Goal: Task Accomplishment & Management: Manage account settings

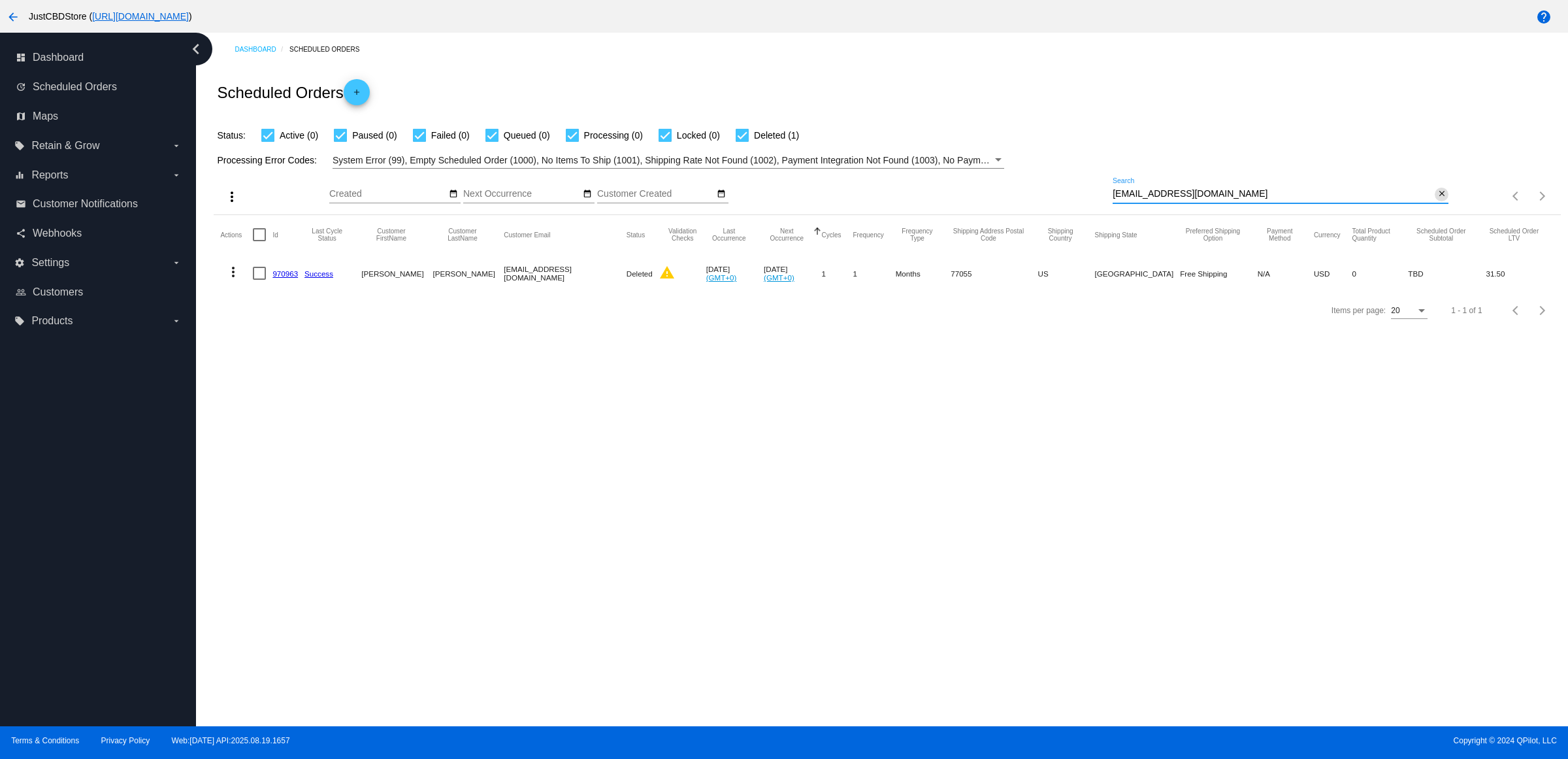
click at [1435, 202] on button "close" at bounding box center [1442, 195] width 14 height 14
click at [1433, 206] on mat-icon "search" at bounding box center [1441, 196] width 16 height 20
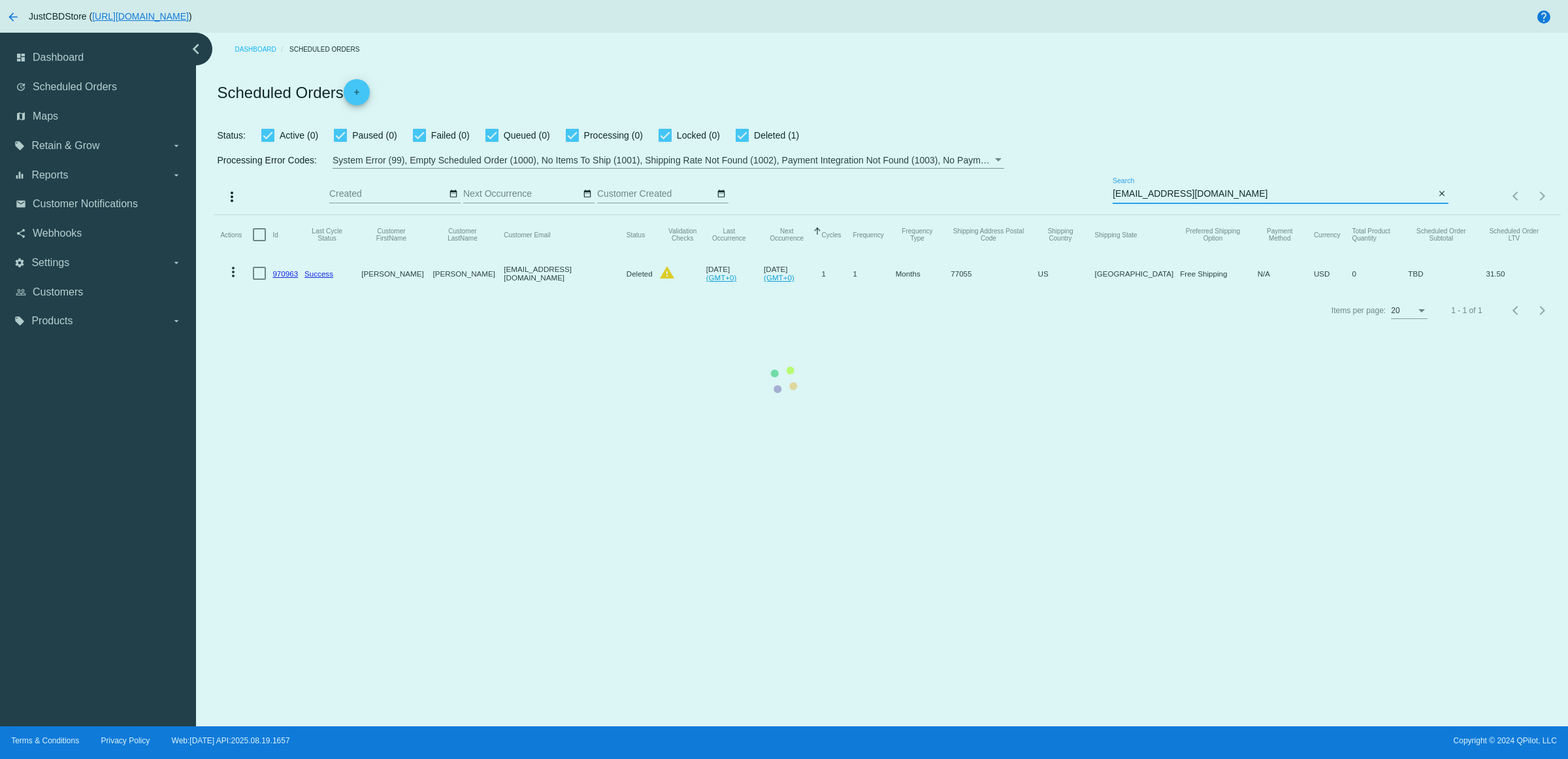
type input "[EMAIL_ADDRESS][DOMAIN_NAME]"
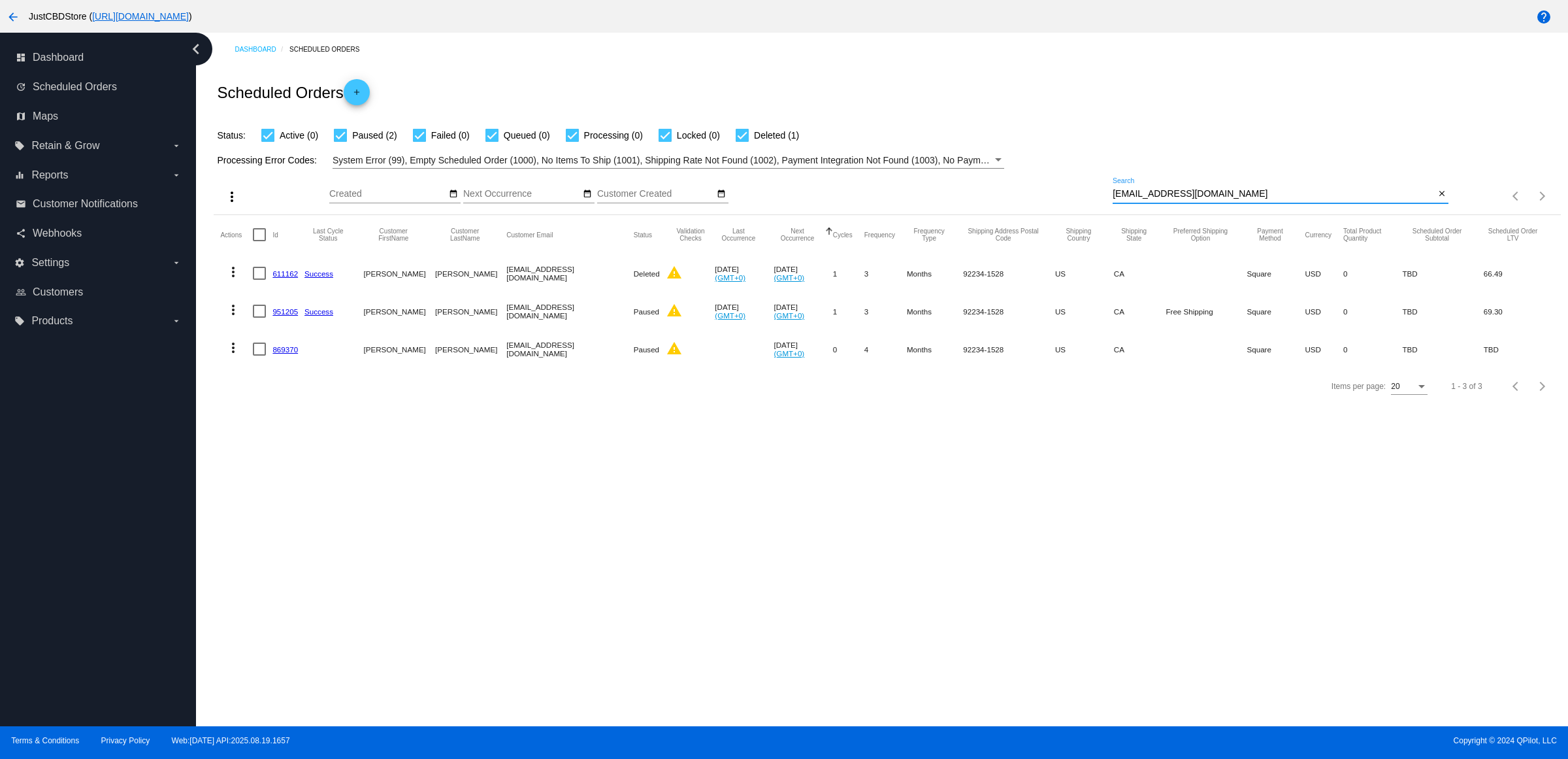
click at [241, 318] on mat-icon "more_vert" at bounding box center [233, 310] width 16 height 16
click at [320, 533] on button "delete Delete" at bounding box center [290, 523] width 130 height 31
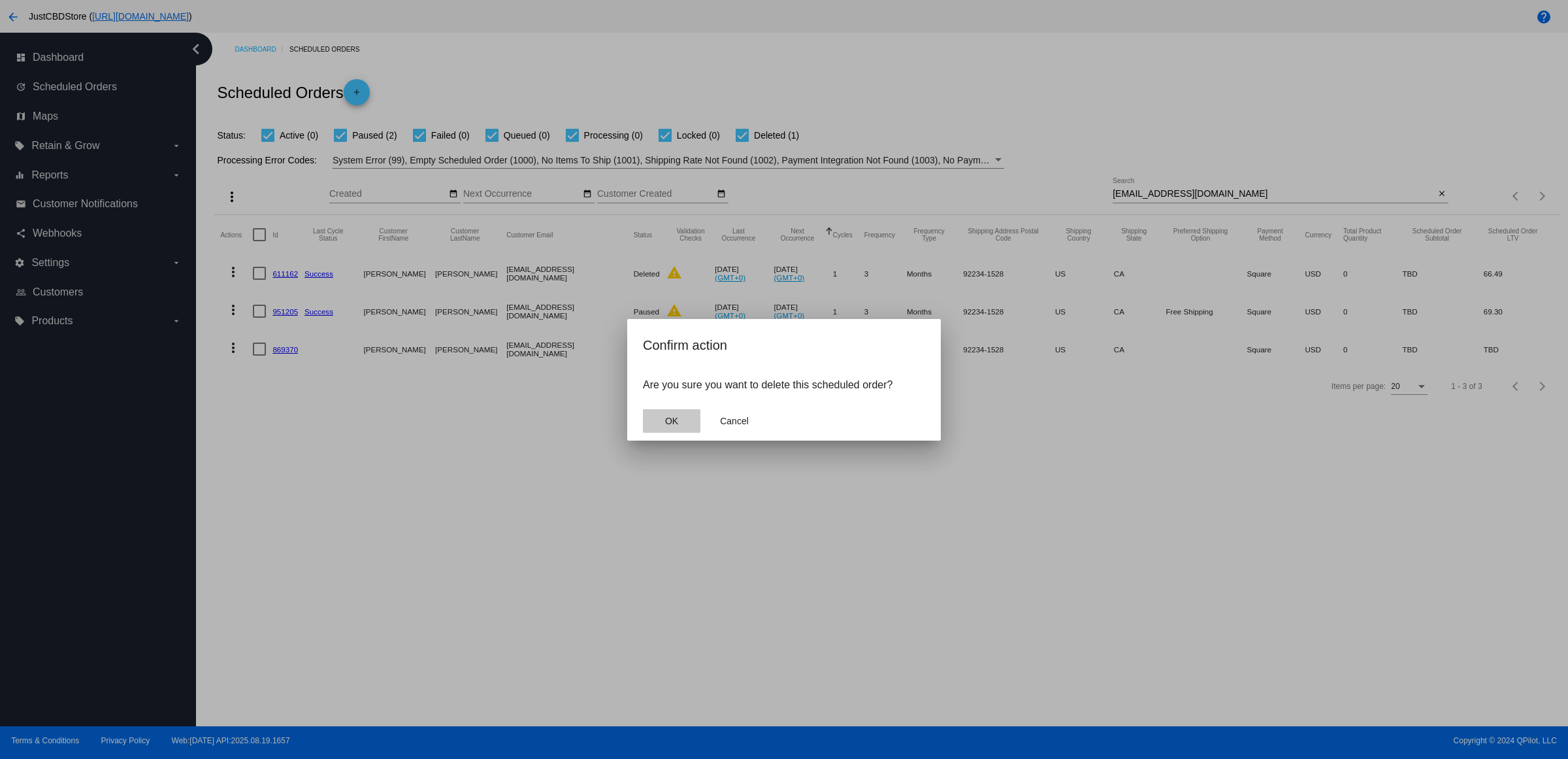
drag, startPoint x: 691, startPoint y: 429, endPoint x: 681, endPoint y: 430, distance: 10.0
click at [691, 430] on button "OK" at bounding box center [672, 421] width 57 height 23
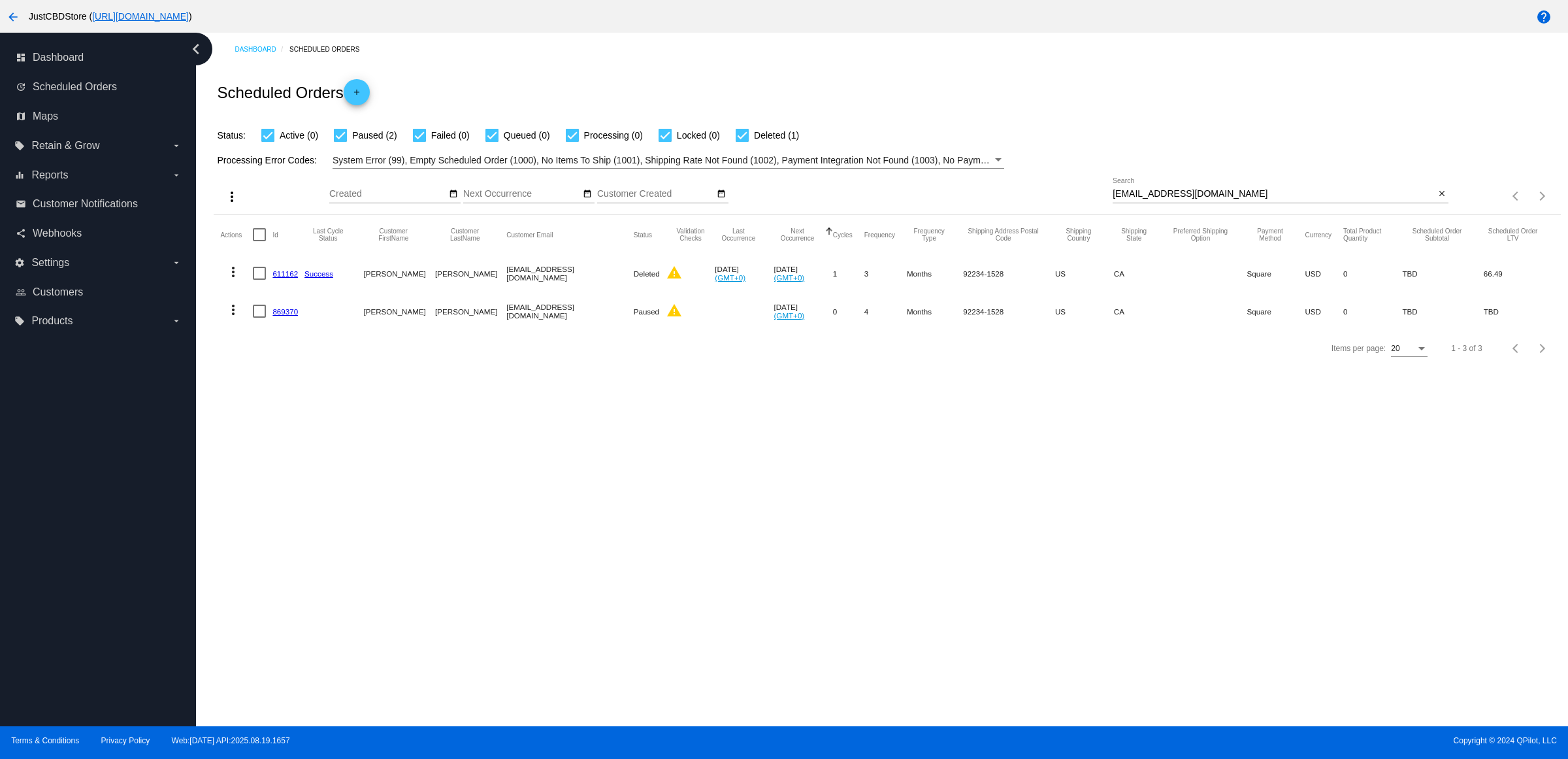
click at [240, 318] on mat-icon "more_vert" at bounding box center [233, 310] width 16 height 16
click at [285, 533] on button "delete Delete" at bounding box center [290, 523] width 130 height 31
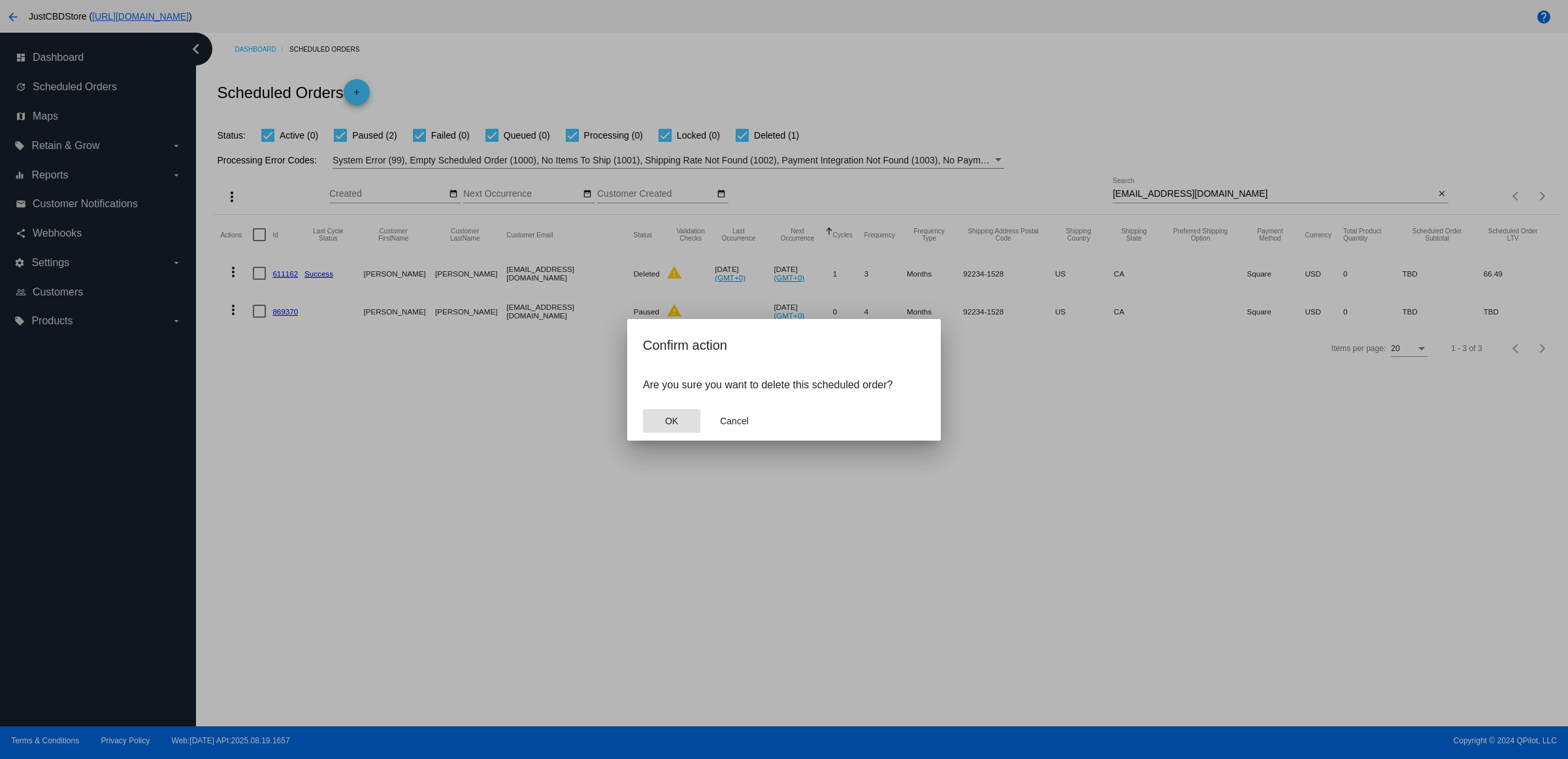
click at [684, 432] on button "OK" at bounding box center [672, 421] width 57 height 23
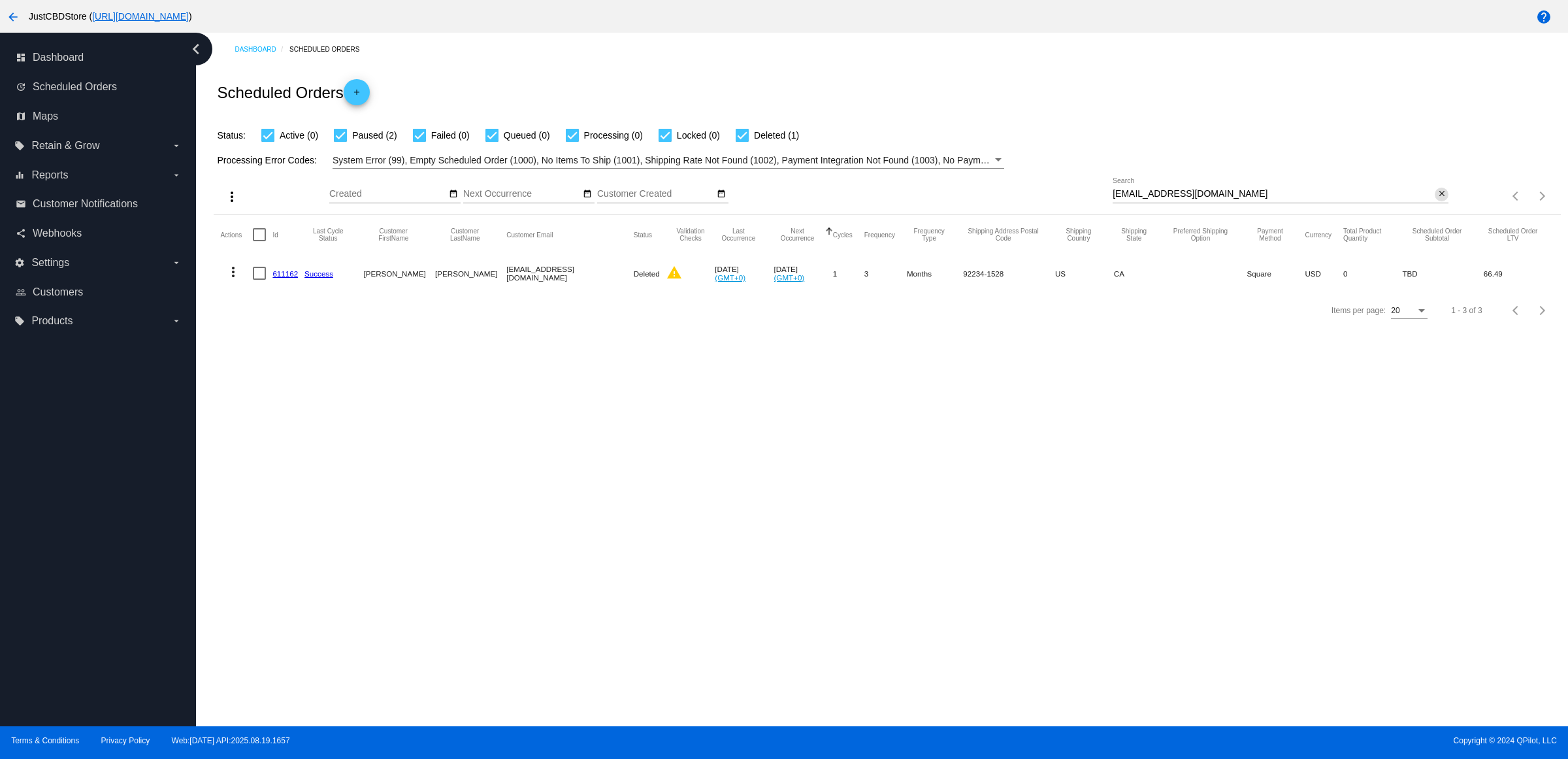
click at [1443, 199] on mat-icon "close" at bounding box center [1442, 194] width 9 height 10
drag, startPoint x: 1407, startPoint y: 213, endPoint x: 1425, endPoint y: 212, distance: 18.0
click at [1408, 206] on div "search" at bounding box center [1280, 196] width 336 height 20
click at [1449, 215] on div "Items per page: 20 1 - 3 of 3" at bounding box center [1504, 195] width 112 height 36
click at [1433, 215] on app-dashboard-scheduled-orders "Scheduled Orders add Status: Active (0) Paused (2) Failed (0) Queued (0) Proces…" at bounding box center [887, 197] width 1347 height 263
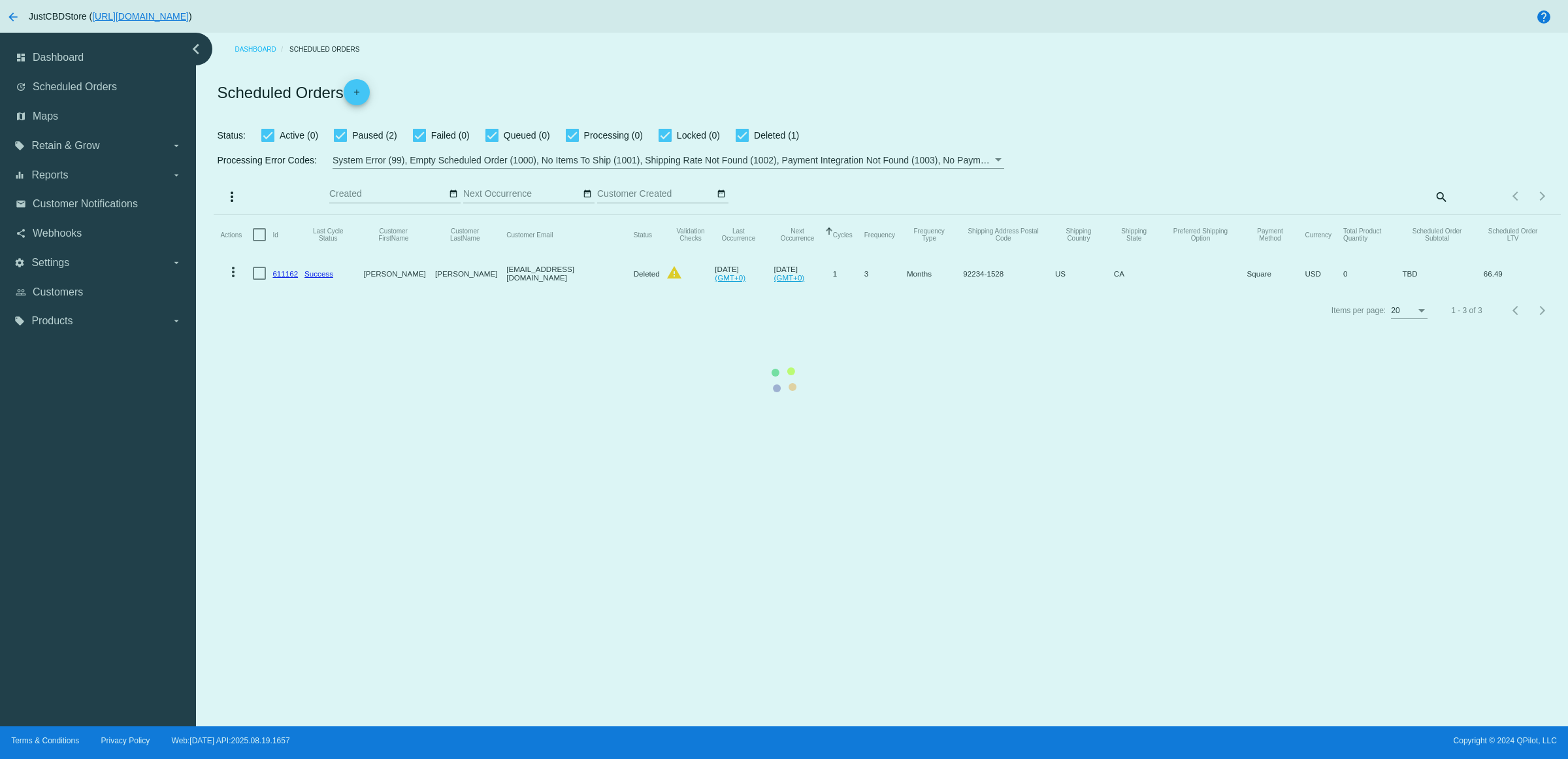
click at [1439, 215] on mat-table "Actions Id Last Cycle Status Customer FirstName Customer LastName Customer Emai…" at bounding box center [887, 253] width 1347 height 77
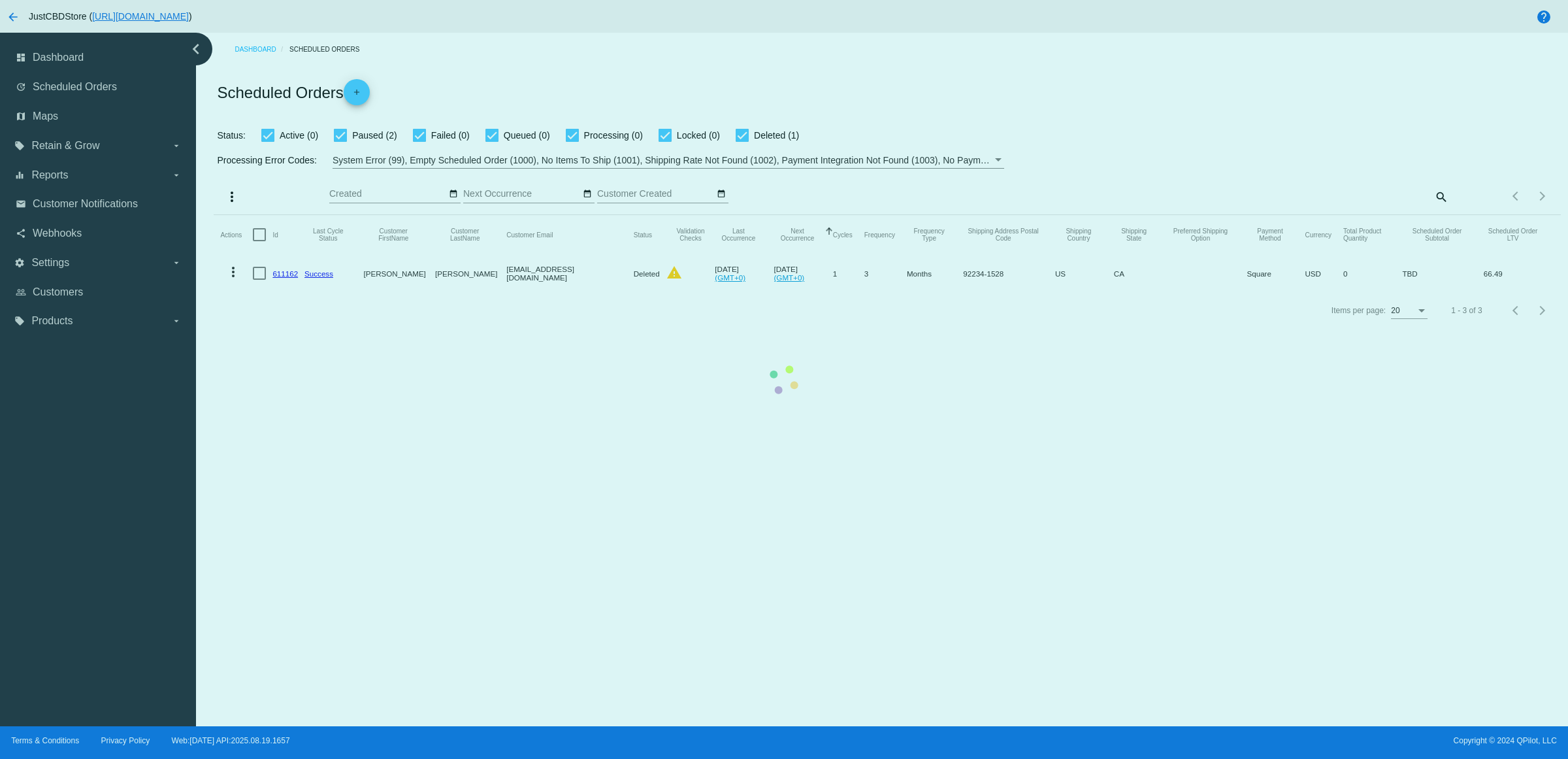
click at [1351, 215] on mat-table "Actions Id Last Cycle Status Customer FirstName Customer LastName Customer Emai…" at bounding box center [887, 253] width 1347 height 77
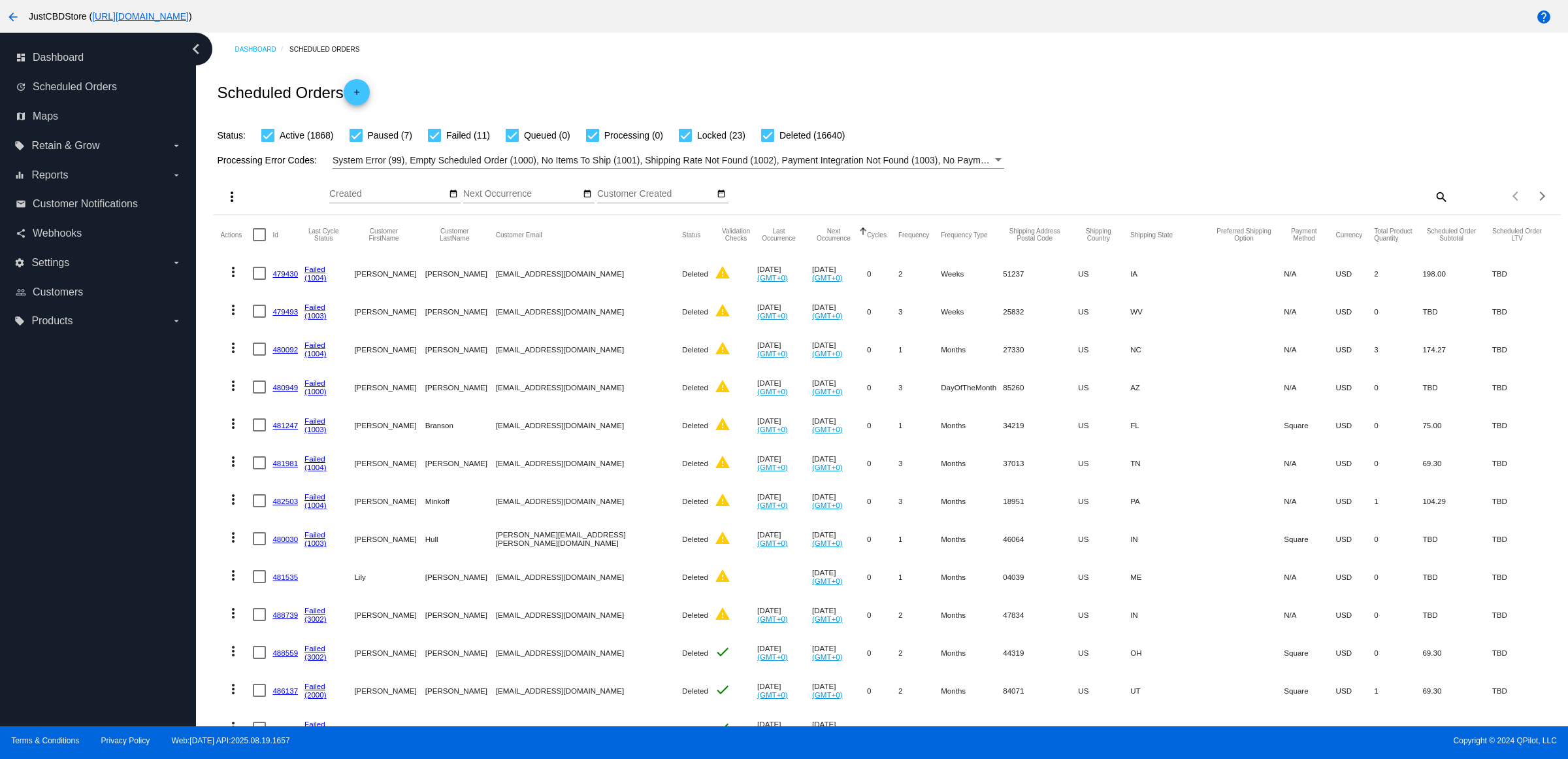
click at [1449, 215] on div "Items per page: 20 1 - 20 of 18526" at bounding box center [1504, 195] width 112 height 36
click at [1433, 206] on mat-icon "search" at bounding box center [1441, 196] width 16 height 20
click at [1428, 199] on input "Search" at bounding box center [1280, 194] width 336 height 10
paste input "[EMAIL_ADDRESS][DOMAIN_NAME]"
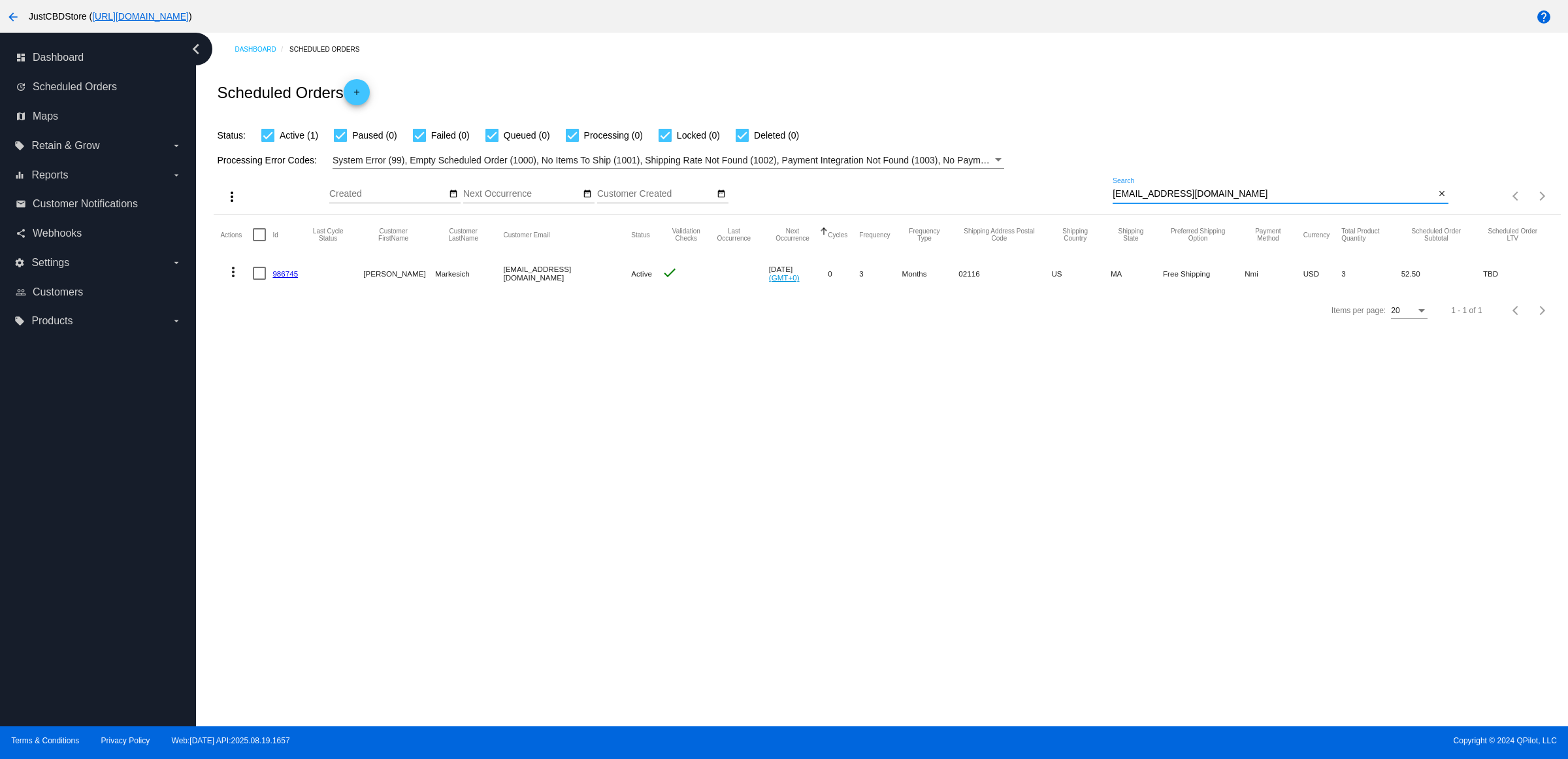
type input "[EMAIL_ADDRESS][DOMAIN_NAME]"
click at [298, 278] on link "986745" at bounding box center [285, 273] width 26 height 9
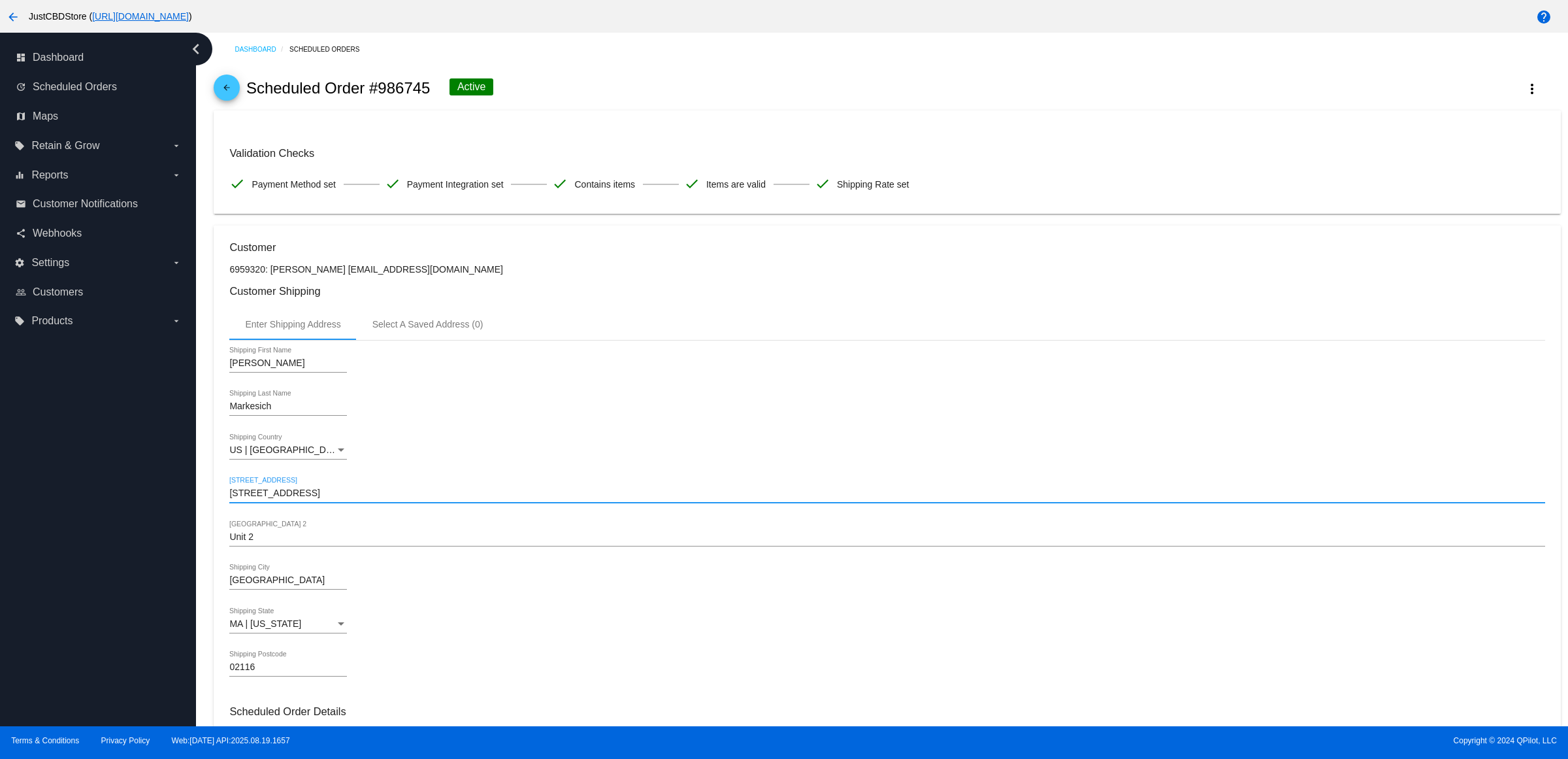
drag, startPoint x: 354, startPoint y: 510, endPoint x: 0, endPoint y: 488, distance: 354.7
click at [0, 488] on div "dashboard Dashboard update Scheduled Orders map Maps local_offer Retain & Grow …" at bounding box center [784, 379] width 1568 height 694
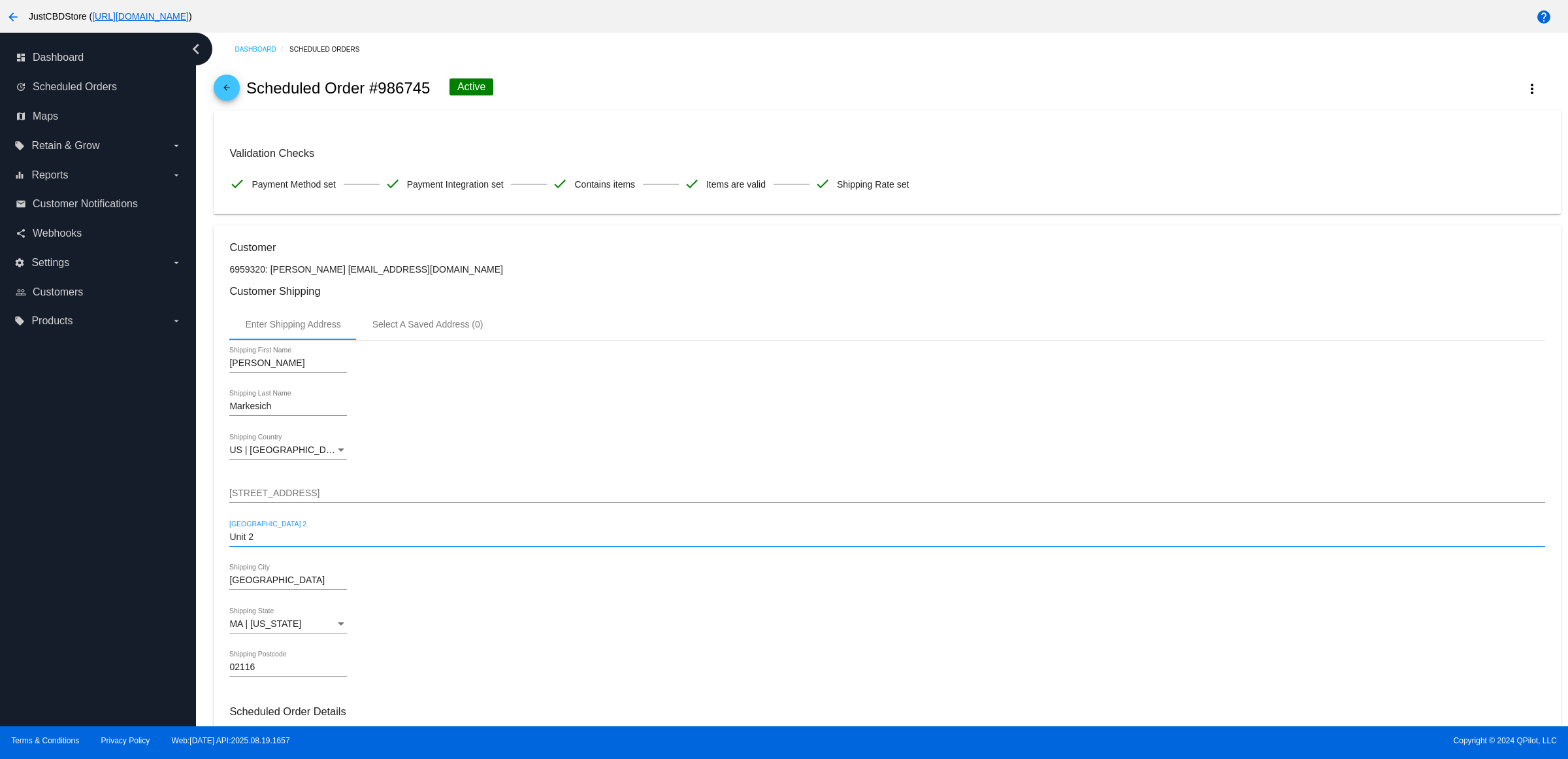
drag, startPoint x: 284, startPoint y: 550, endPoint x: 89, endPoint y: 556, distance: 195.1
click at [85, 556] on div "dashboard Dashboard update Scheduled Orders map Maps local_offer Retain & Grow …" at bounding box center [784, 379] width 1568 height 694
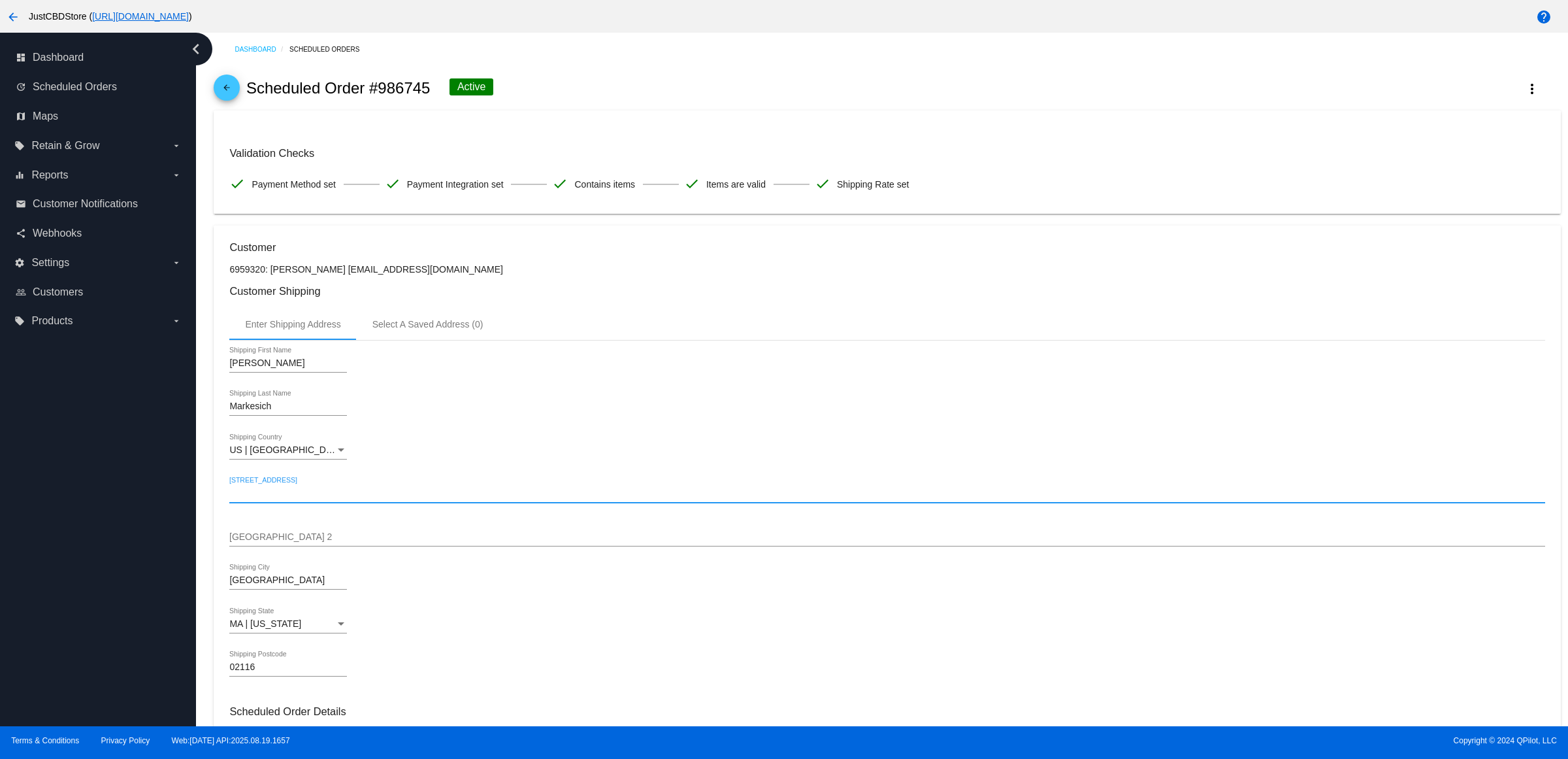
click at [288, 499] on input "[STREET_ADDRESS]" at bounding box center [887, 493] width 1315 height 10
type input "PO BOX 1013"
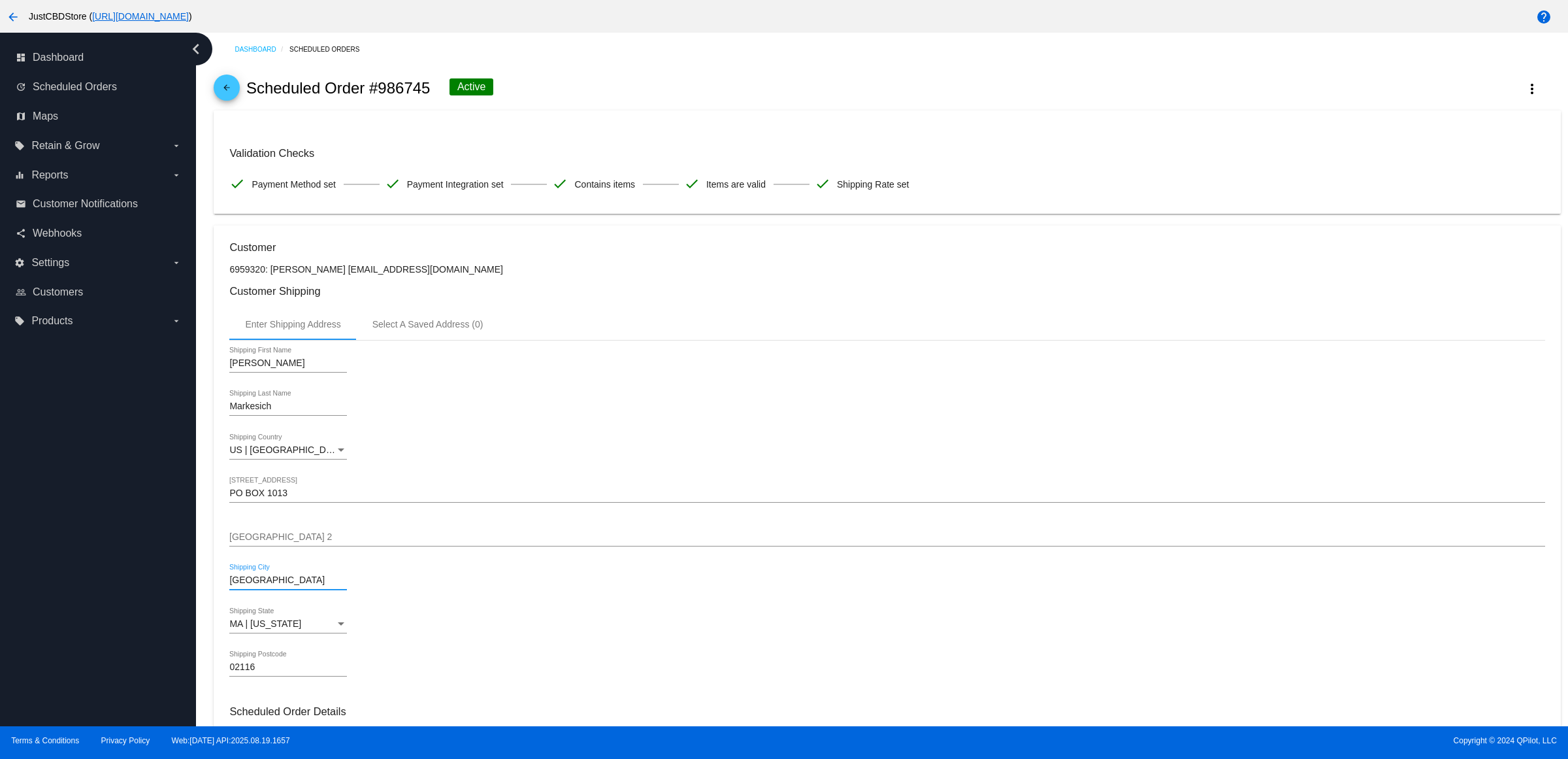
drag, startPoint x: 277, startPoint y: 596, endPoint x: 94, endPoint y: 585, distance: 183.3
click at [96, 585] on div "dashboard Dashboard update Scheduled Orders map Maps local_offer Retain & Grow …" at bounding box center [784, 379] width 1568 height 694
type input "BRANFORD"
click at [315, 630] on div "CA | [US_STATE]" at bounding box center [282, 623] width 106 height 10
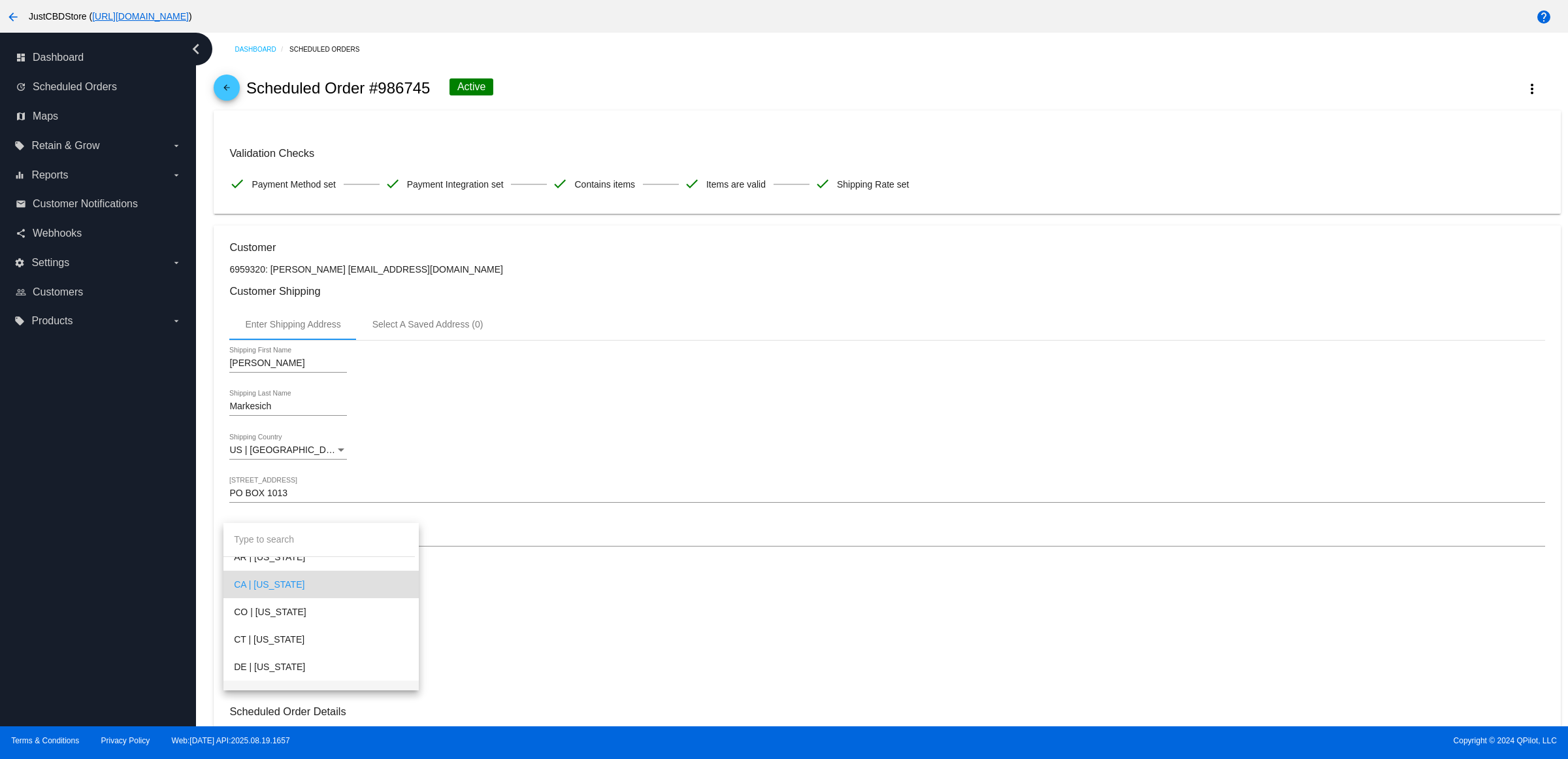
scroll to position [259, 0]
click at [291, 613] on span "CT | [US_STATE]" at bounding box center [321, 610] width 174 height 27
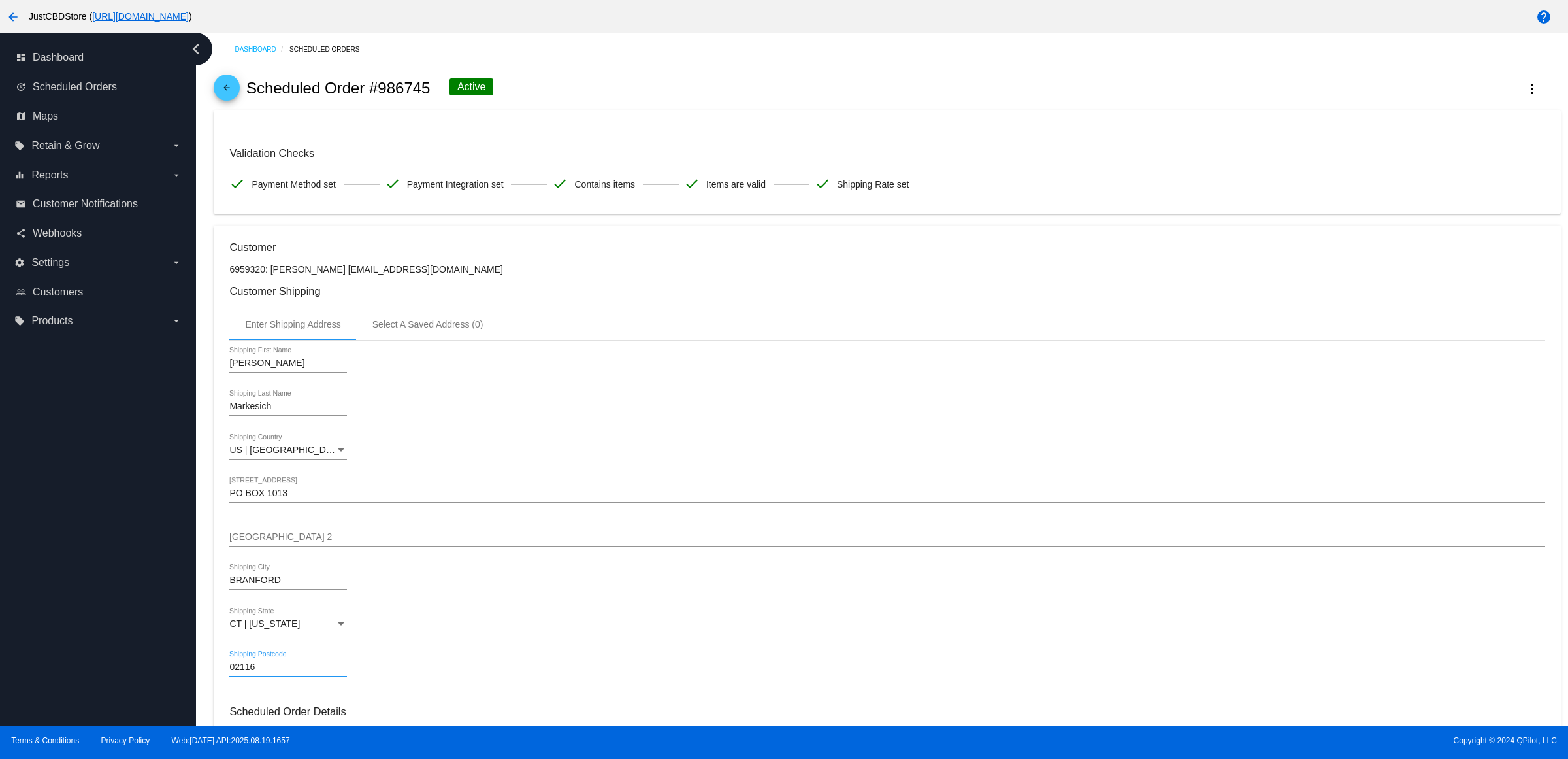
drag, startPoint x: 317, startPoint y: 683, endPoint x: 84, endPoint y: 672, distance: 233.3
click at [84, 672] on div "dashboard Dashboard update Scheduled Orders map Maps local_offer Retain & Grow …" at bounding box center [784, 379] width 1568 height 694
type input "06405"
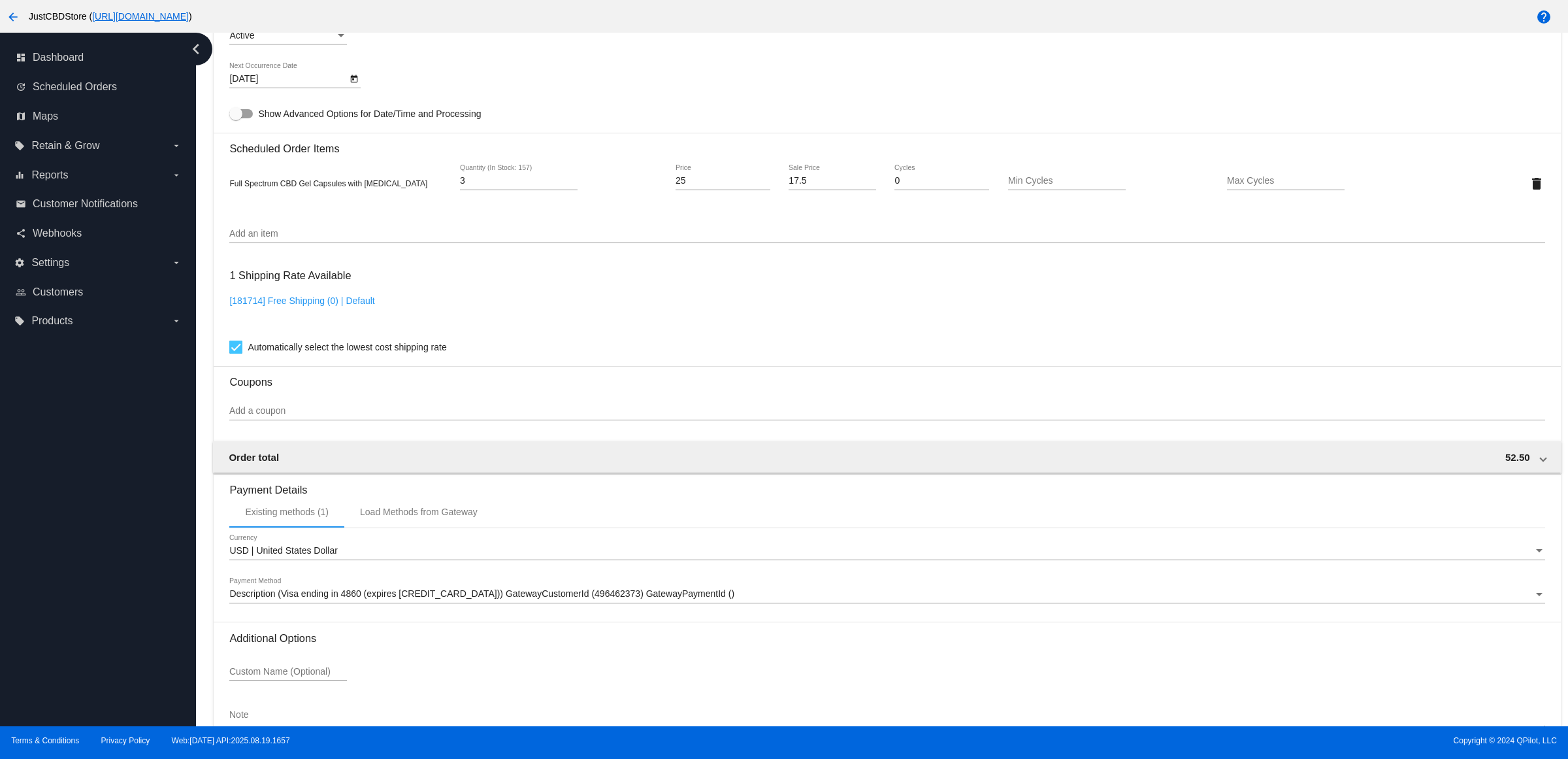
scroll to position [821, 0]
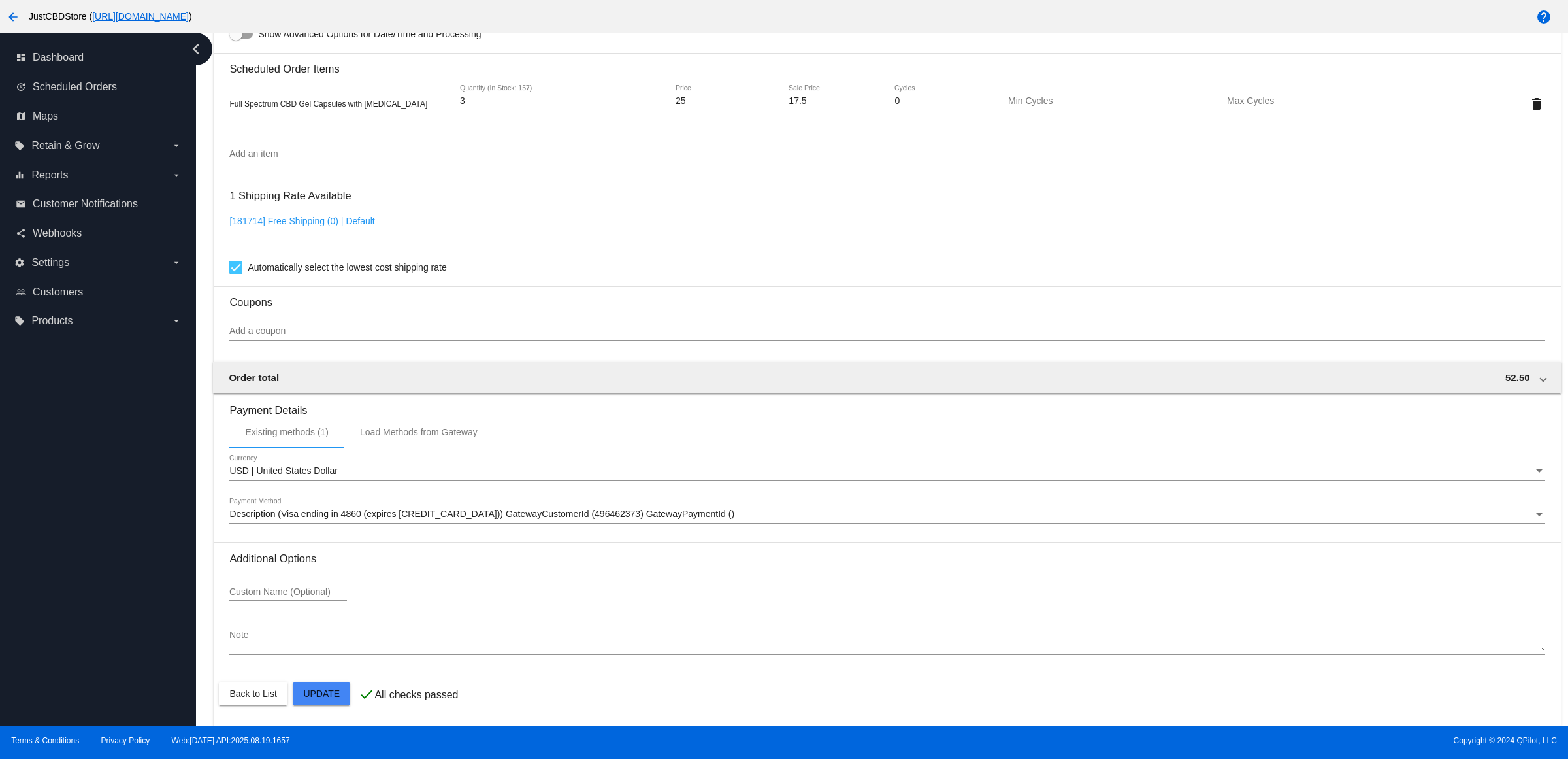
click at [344, 698] on mat-card "Customer 6959320: [PERSON_NAME] [EMAIL_ADDRESS][DOMAIN_NAME] Customer Shipping …" at bounding box center [887, 73] width 1347 height 1307
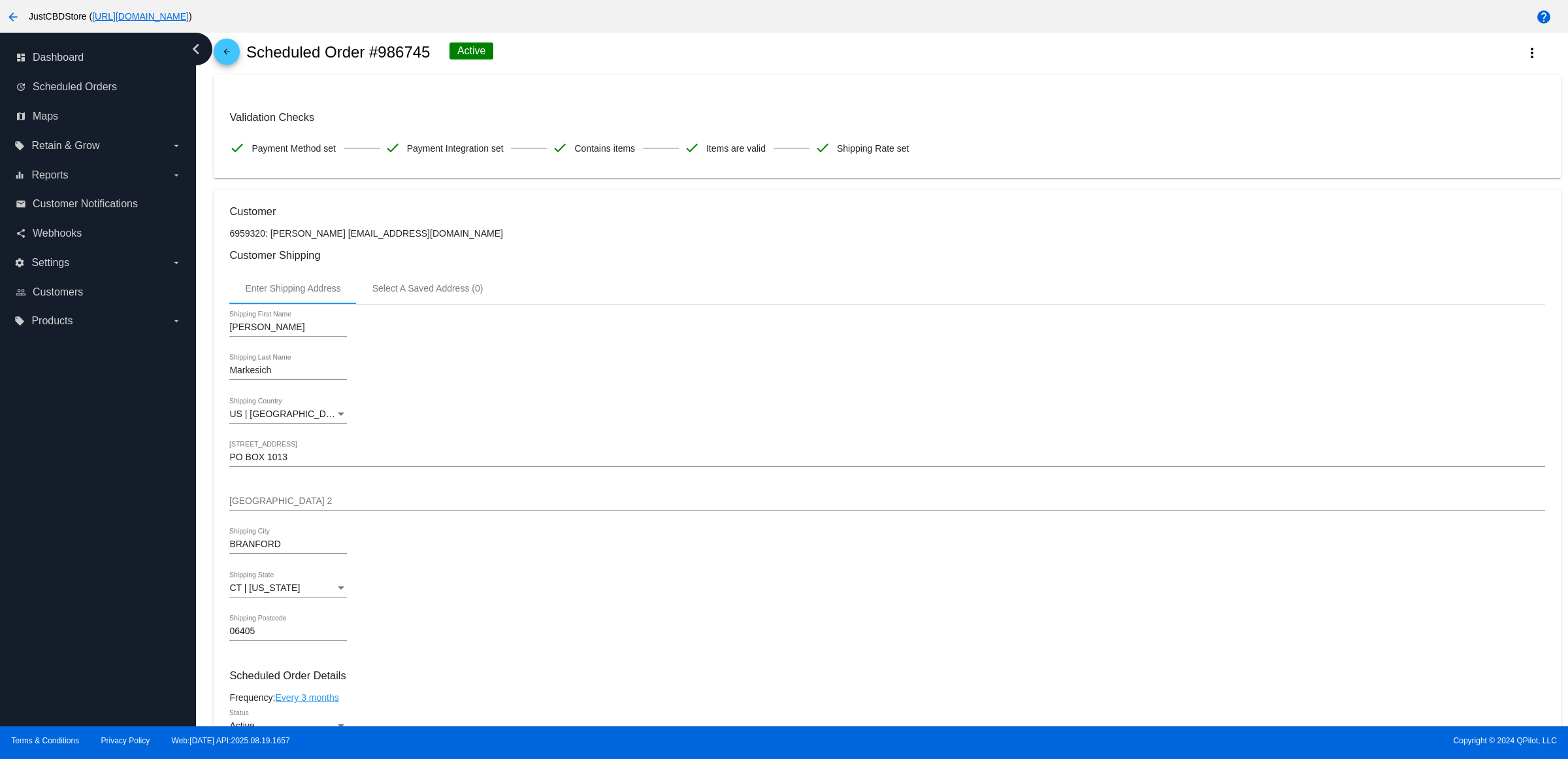
scroll to position [0, 0]
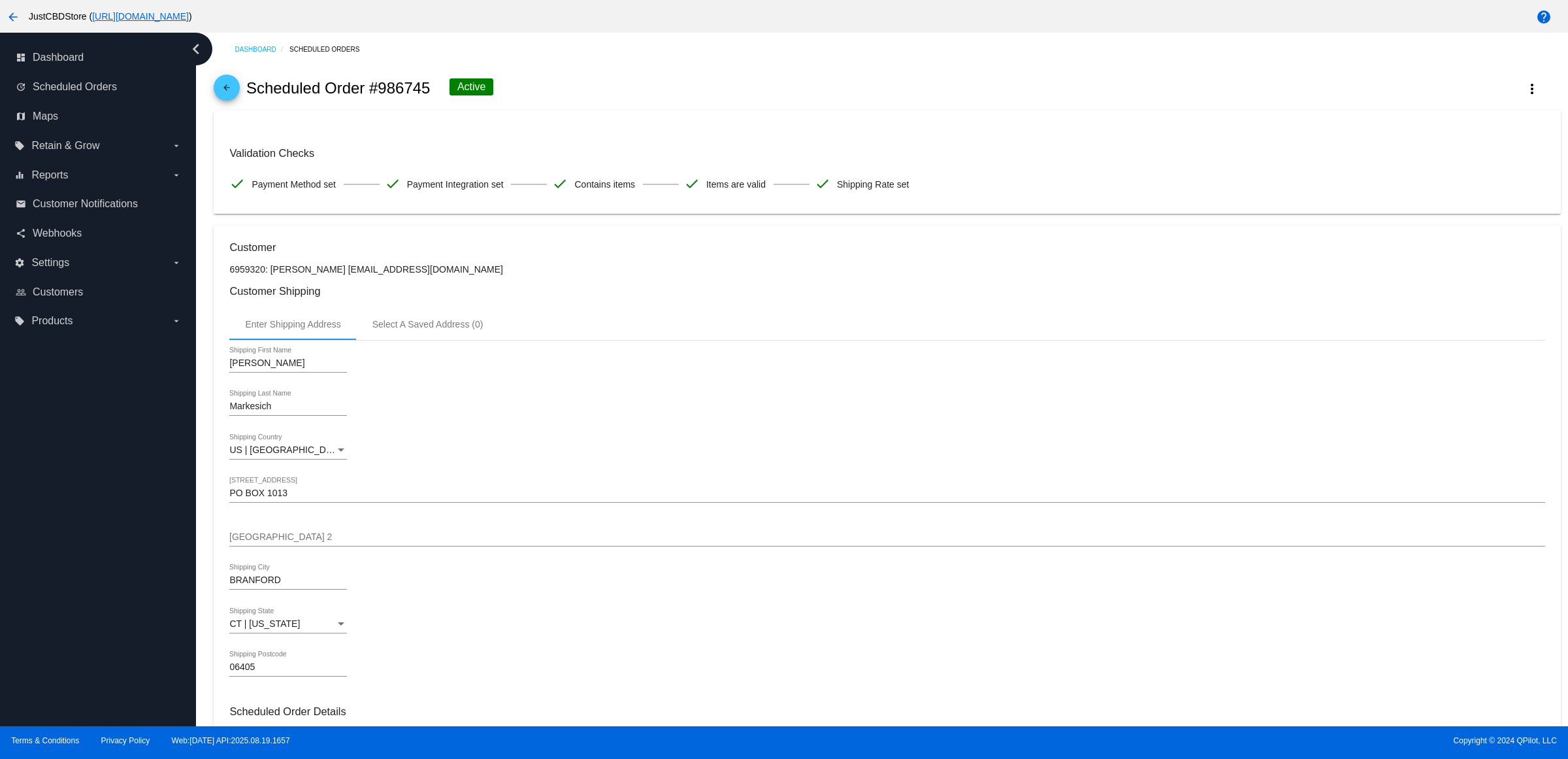
click at [222, 98] on link "arrow_back" at bounding box center [227, 88] width 26 height 26
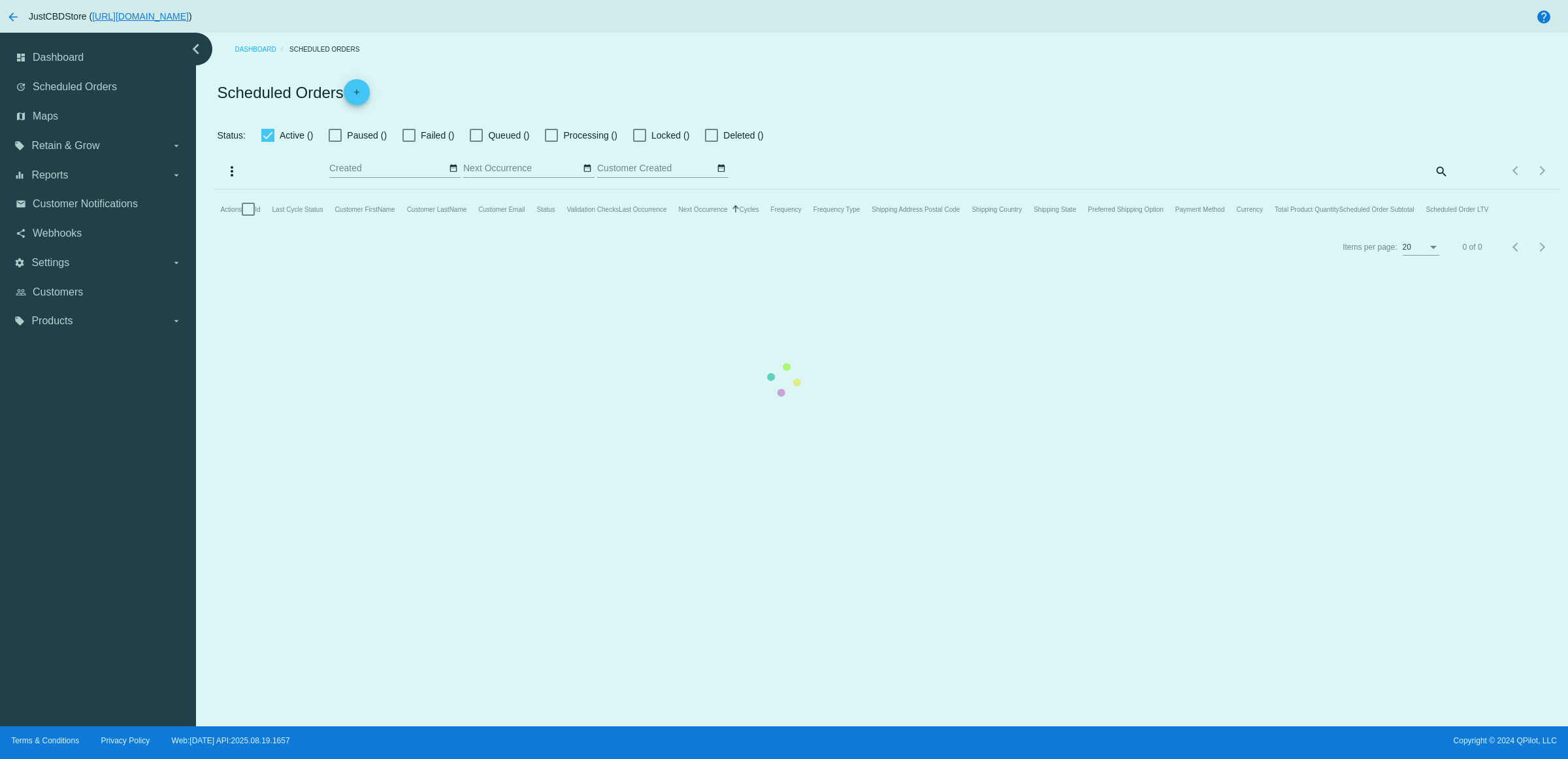
checkbox input "true"
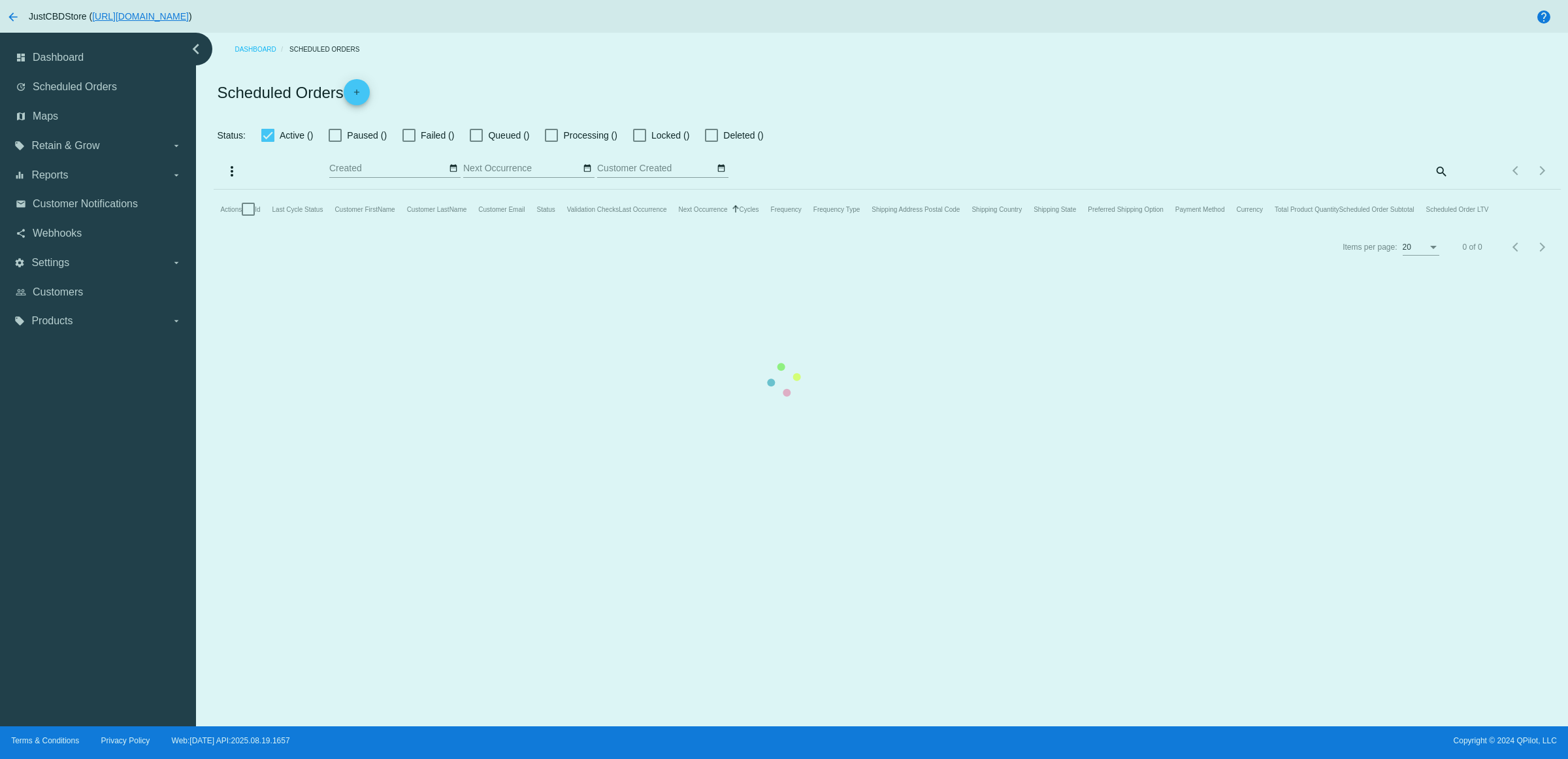
checkbox input "true"
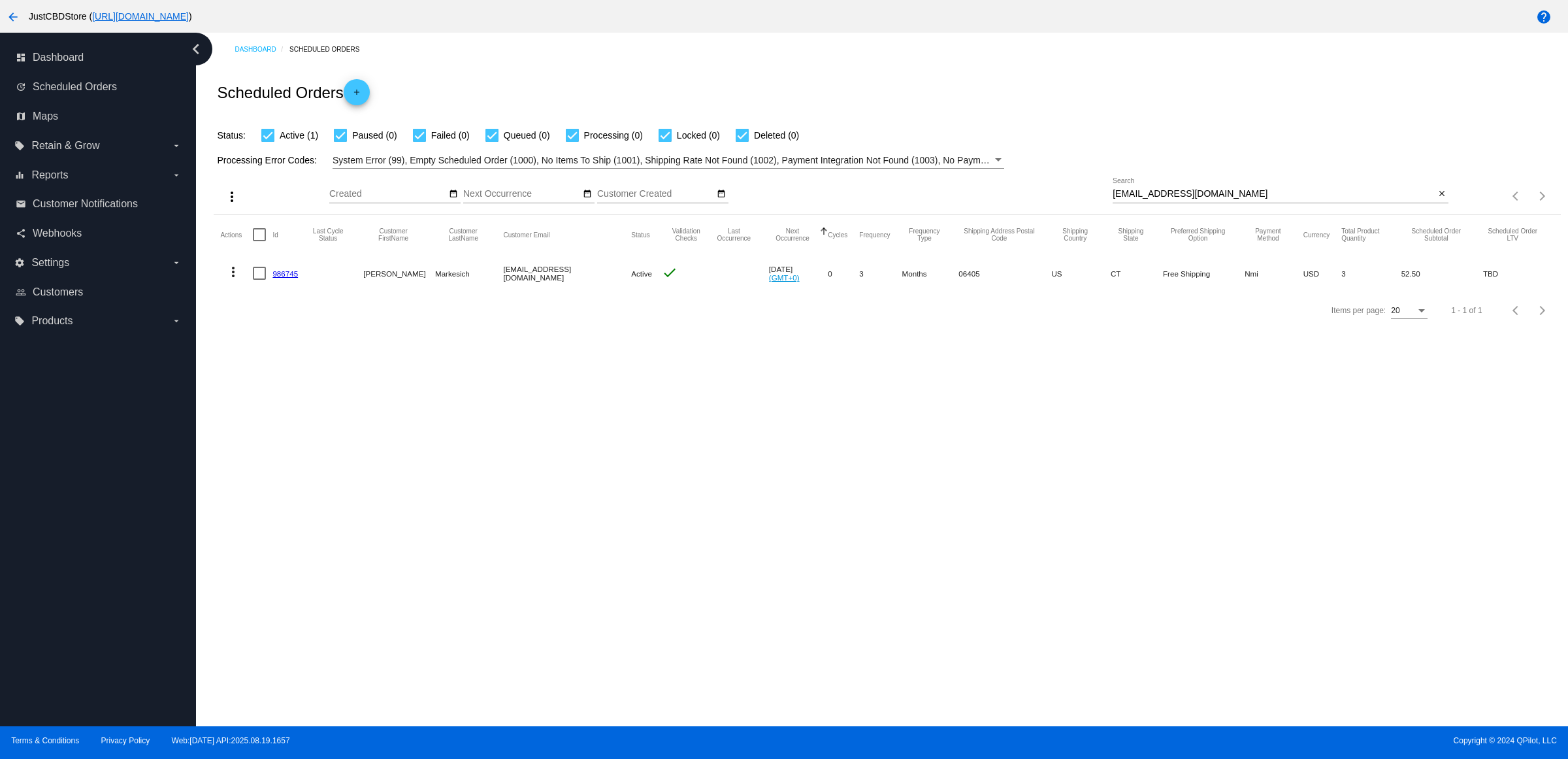
click at [298, 278] on link "986745" at bounding box center [285, 273] width 26 height 9
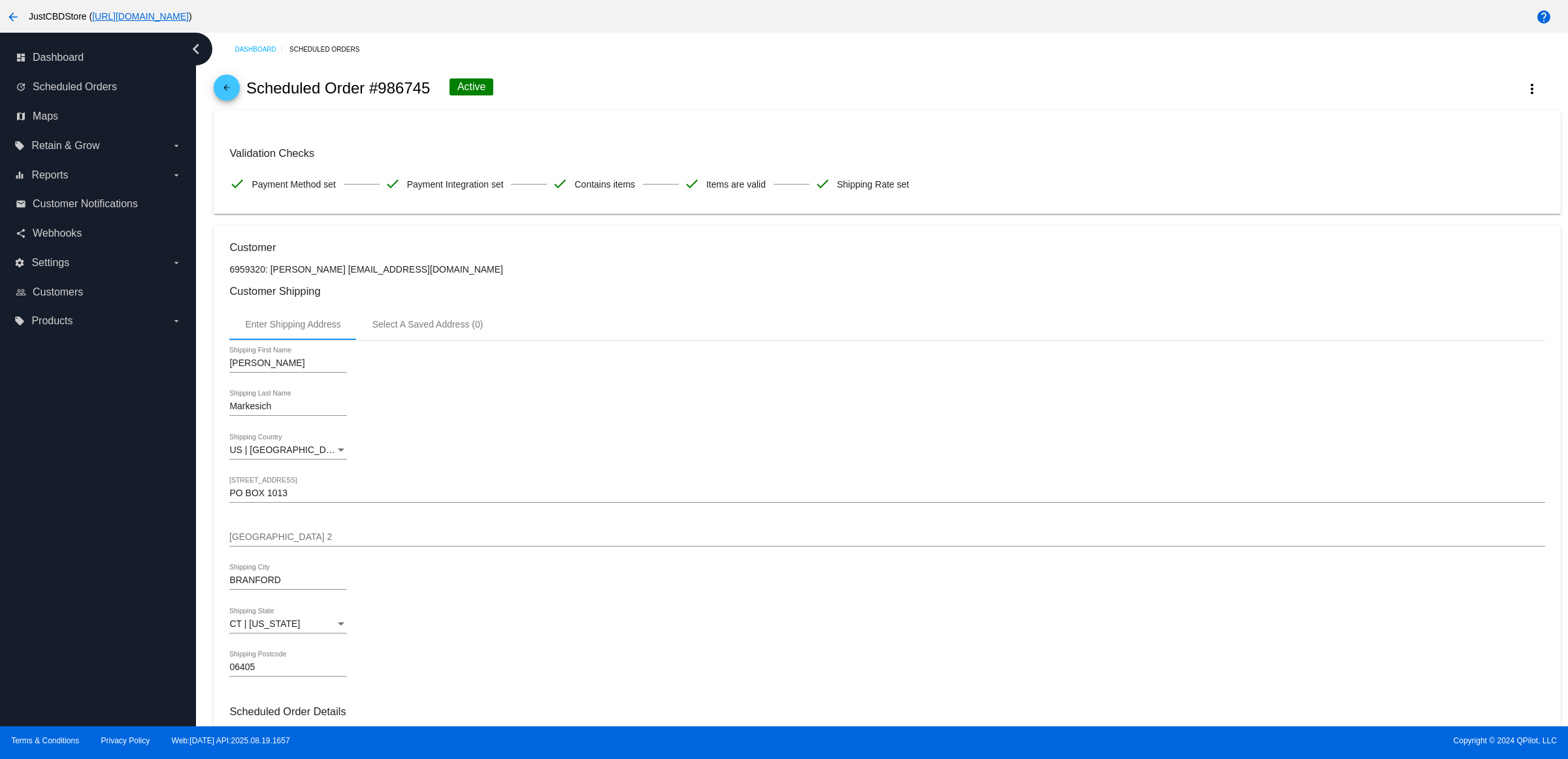
click at [224, 92] on mat-icon "arrow_back" at bounding box center [226, 91] width 16 height 16
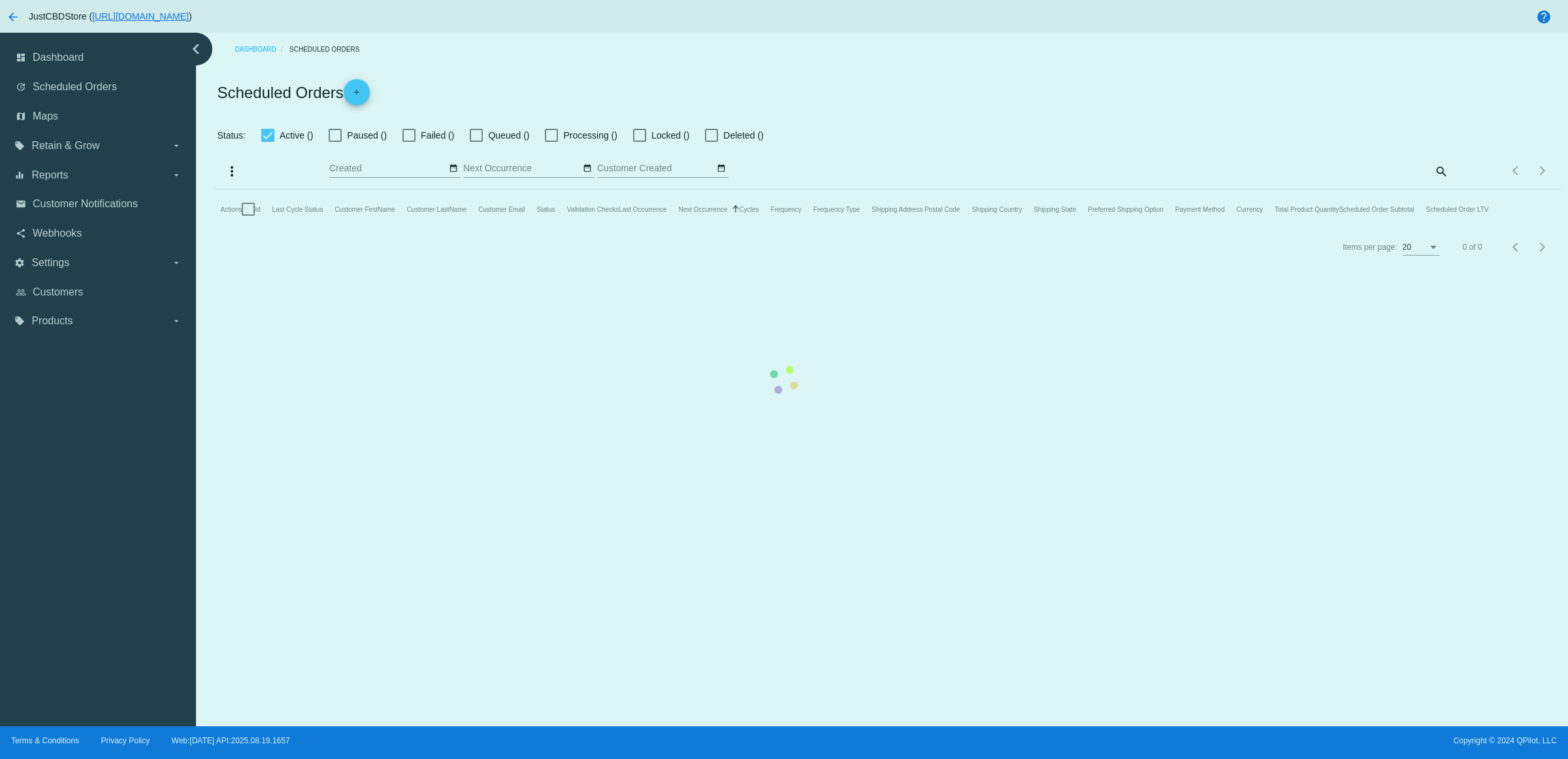
checkbox input "true"
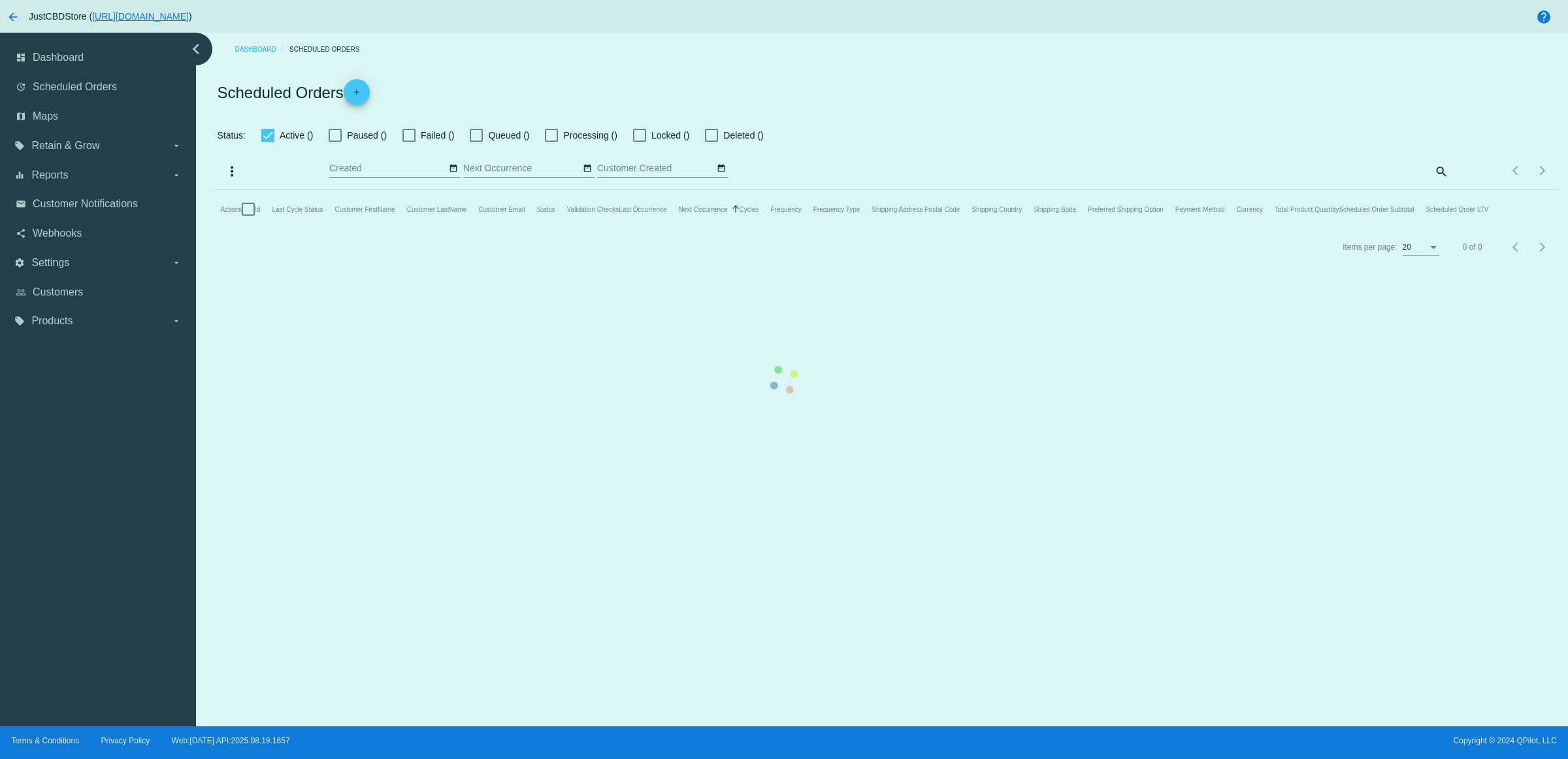
checkbox input "true"
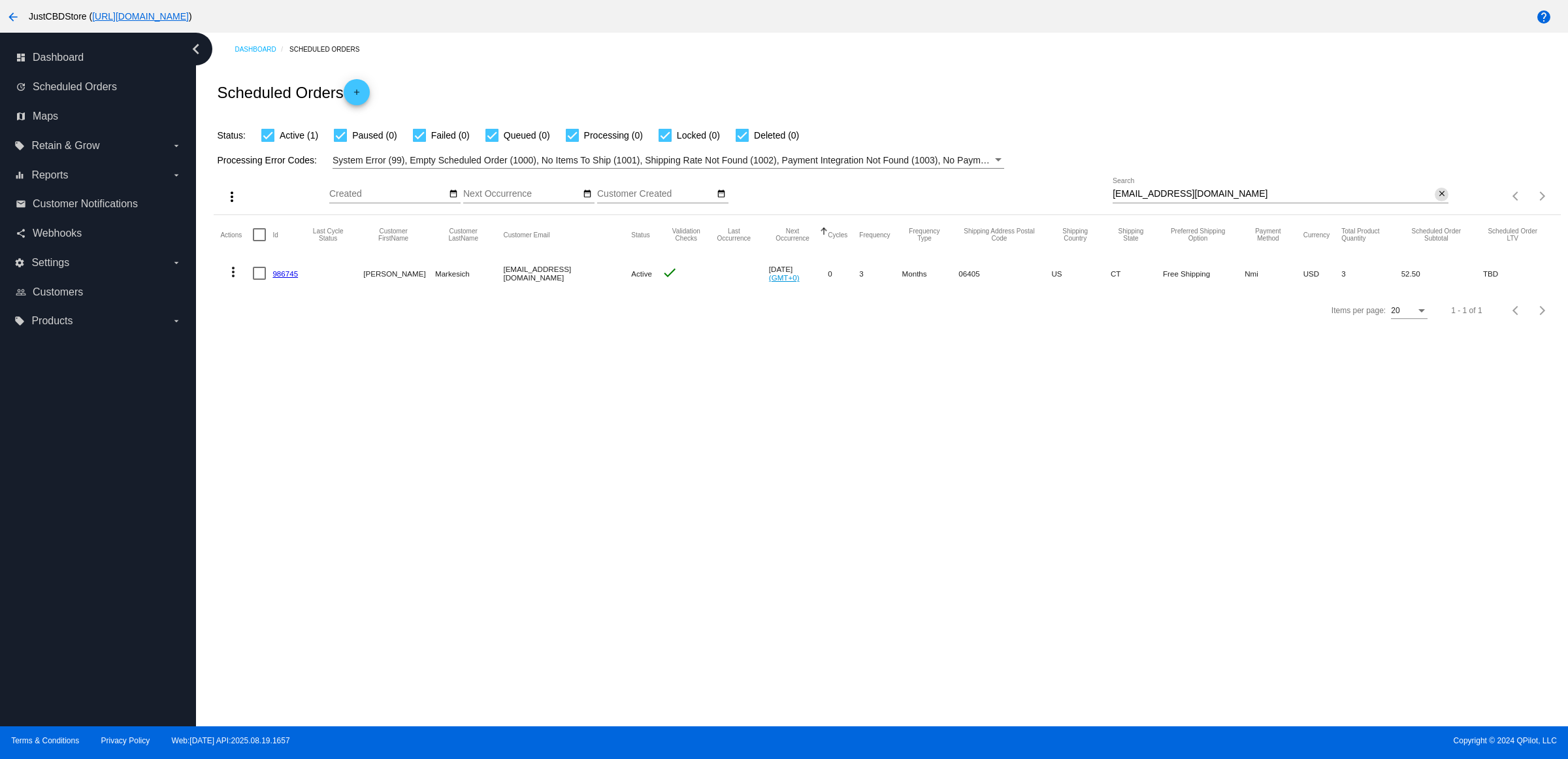
click at [1445, 202] on button "close" at bounding box center [1442, 195] width 14 height 14
click at [1444, 206] on mat-icon "search" at bounding box center [1441, 196] width 16 height 20
click at [1444, 199] on input "Search" at bounding box center [1280, 194] width 336 height 10
type input "[EMAIL_ADDRESS][DOMAIN_NAME]"
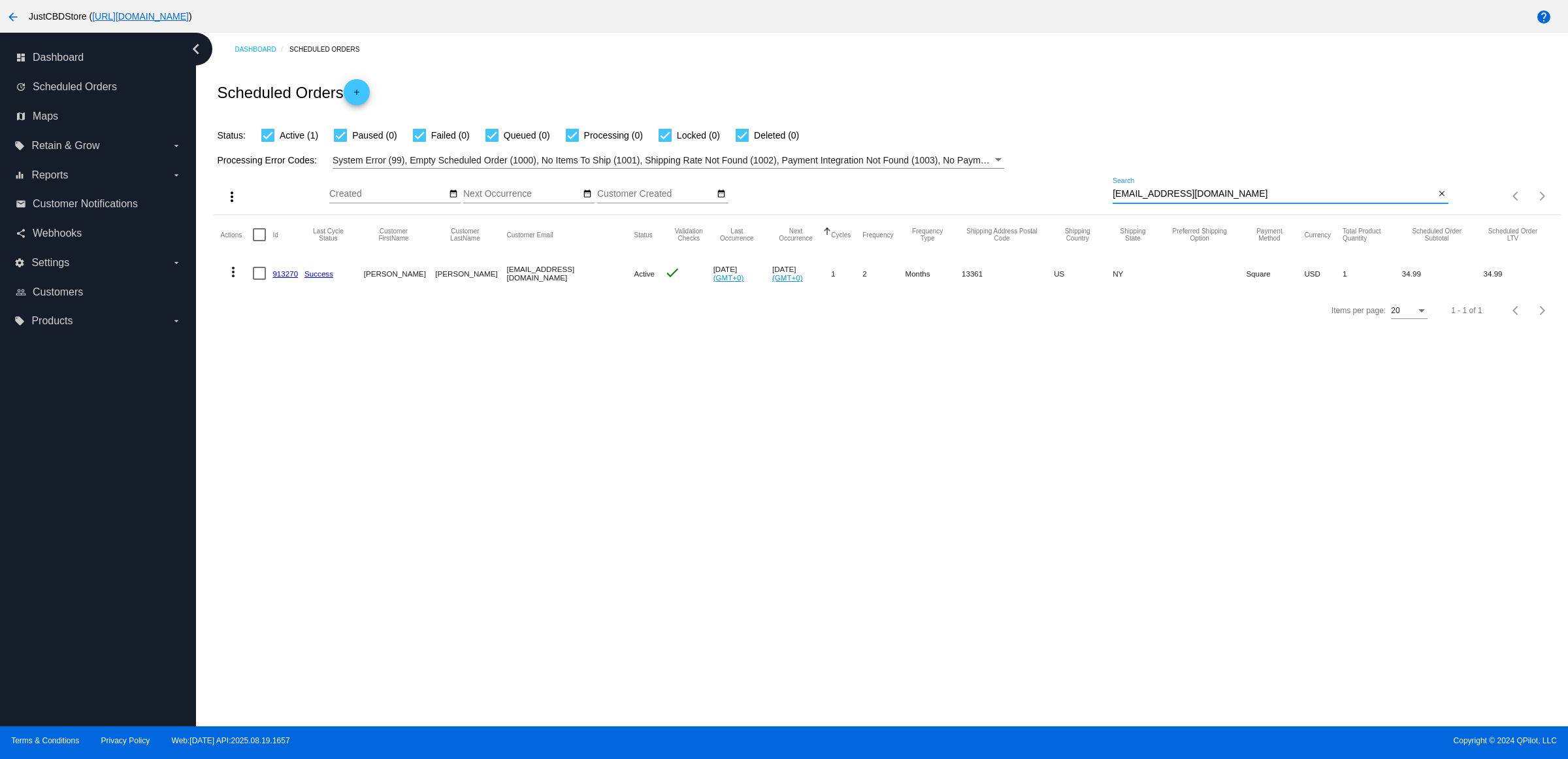
click at [240, 280] on mat-icon "more_vert" at bounding box center [233, 272] width 16 height 16
click at [312, 459] on button "delete Delete" at bounding box center [290, 454] width 130 height 31
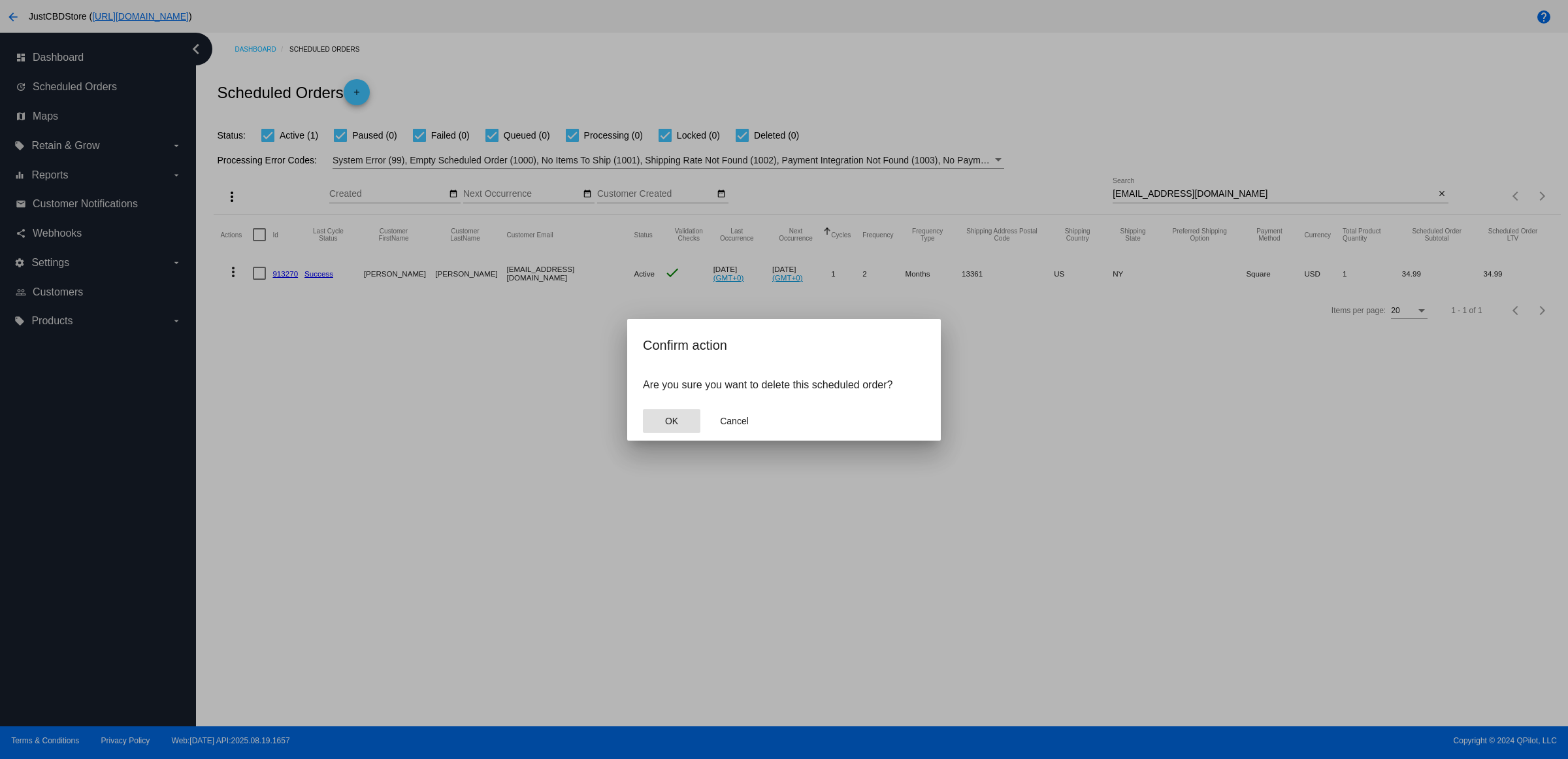
click at [677, 426] on button "OK" at bounding box center [672, 421] width 57 height 23
